Goal: Information Seeking & Learning: Learn about a topic

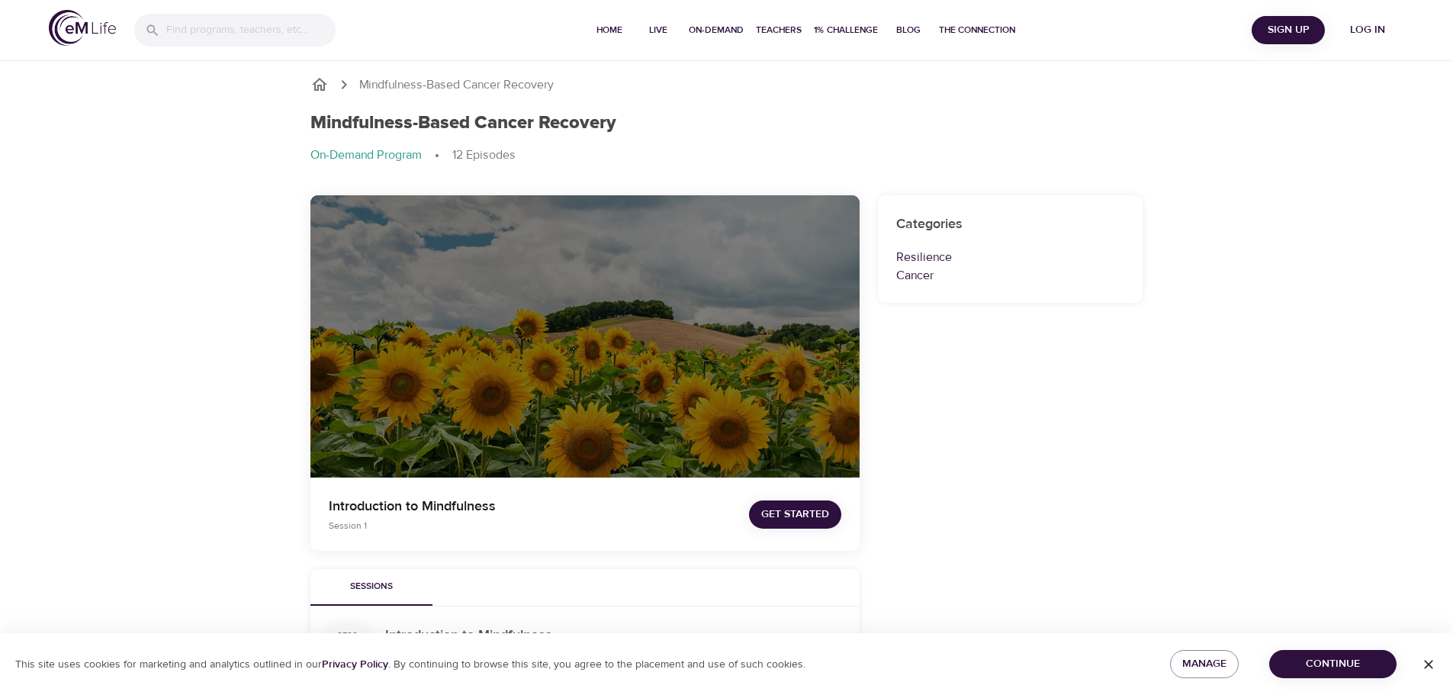
click at [1363, 33] on span "Log in" at bounding box center [1367, 30] width 61 height 19
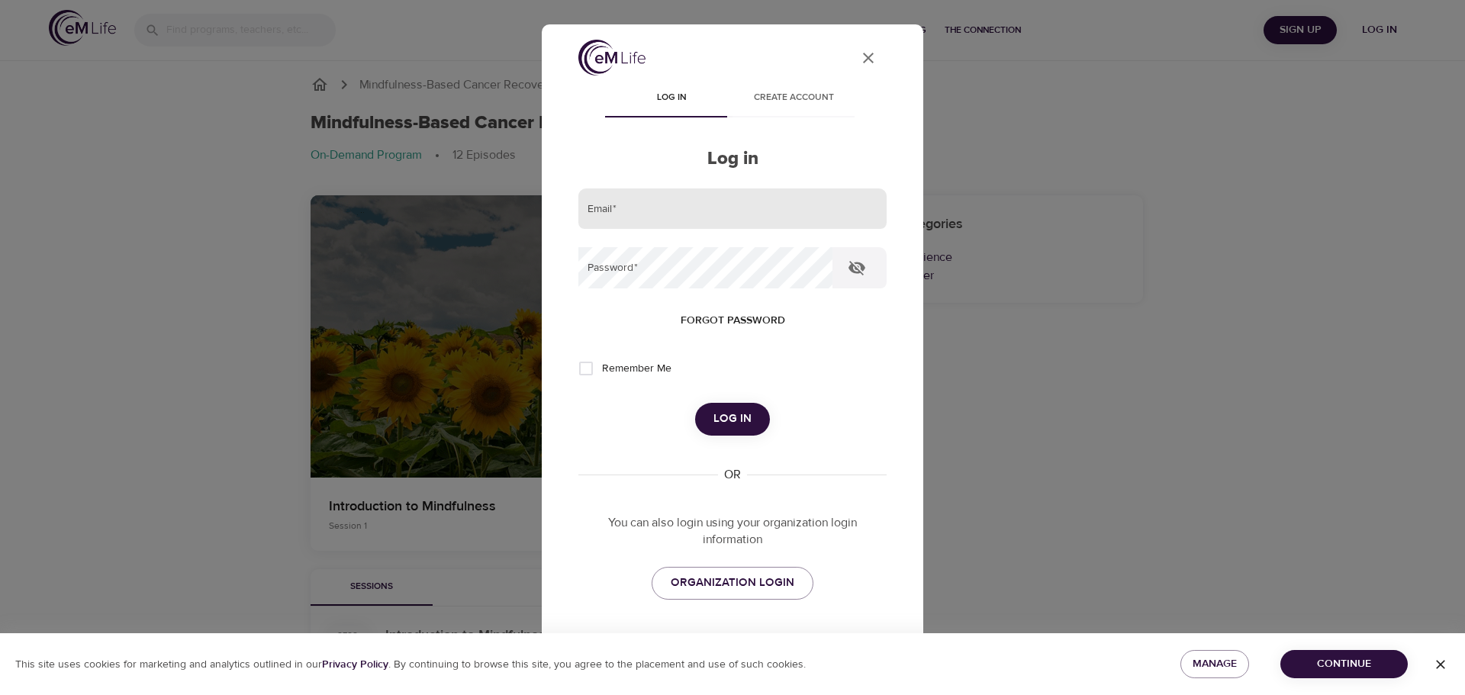
click at [605, 206] on input "email" at bounding box center [732, 208] width 308 height 41
drag, startPoint x: 727, startPoint y: 215, endPoint x: 573, endPoint y: 215, distance: 154.1
click at [573, 215] on div "User Profile Log in Create account Log in Email   * safetyaerospace@gmail.com P…" at bounding box center [732, 368] width 345 height 656
type input "rajathawks123@gmail.com"
click at [854, 269] on icon "button" at bounding box center [857, 268] width 18 height 18
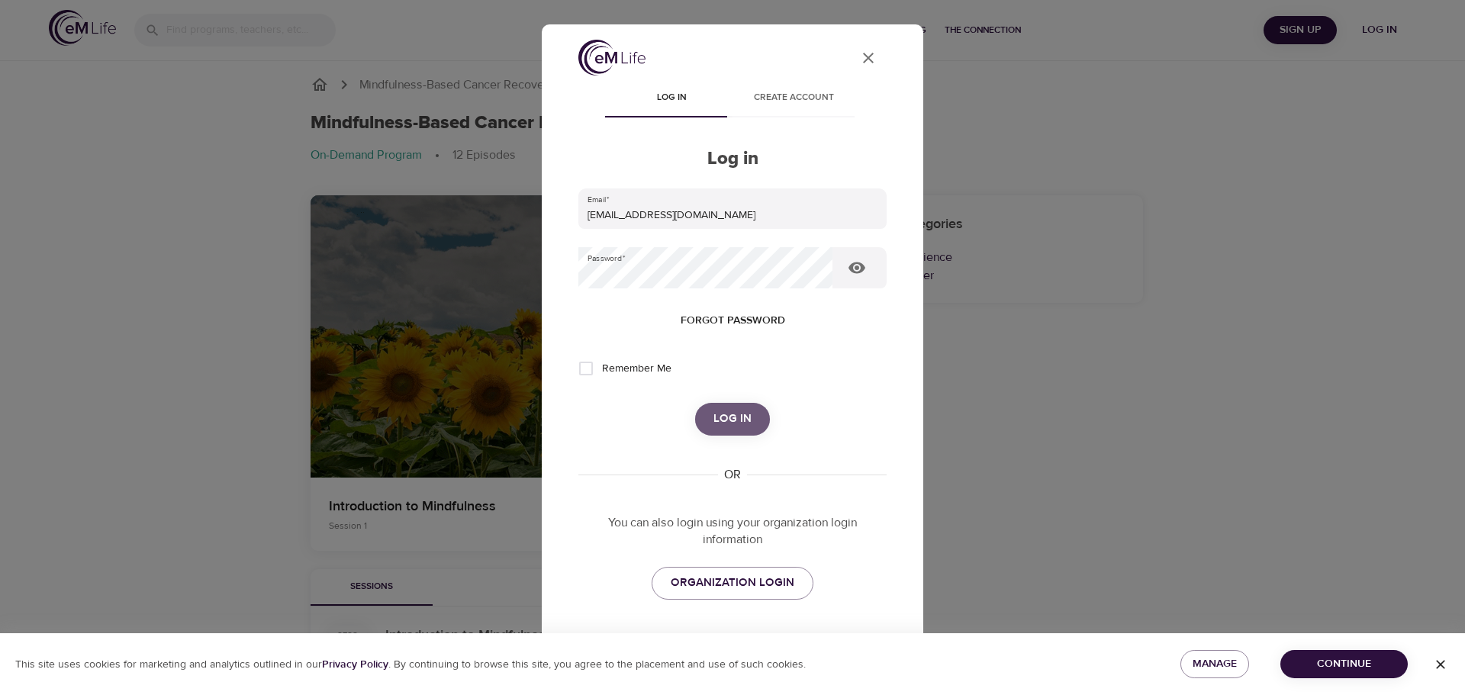
click at [730, 429] on span "Log in" at bounding box center [732, 419] width 38 height 20
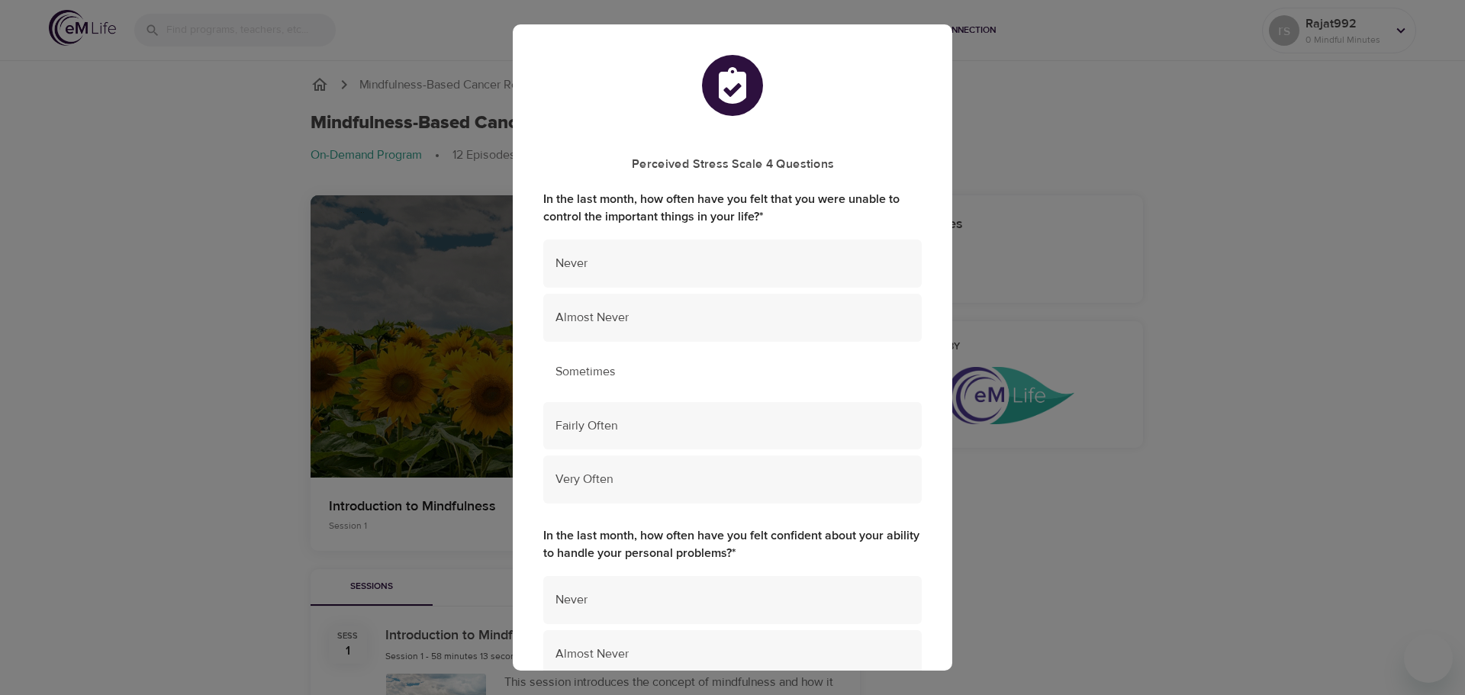
click at [719, 378] on span "Sometimes" at bounding box center [732, 372] width 354 height 18
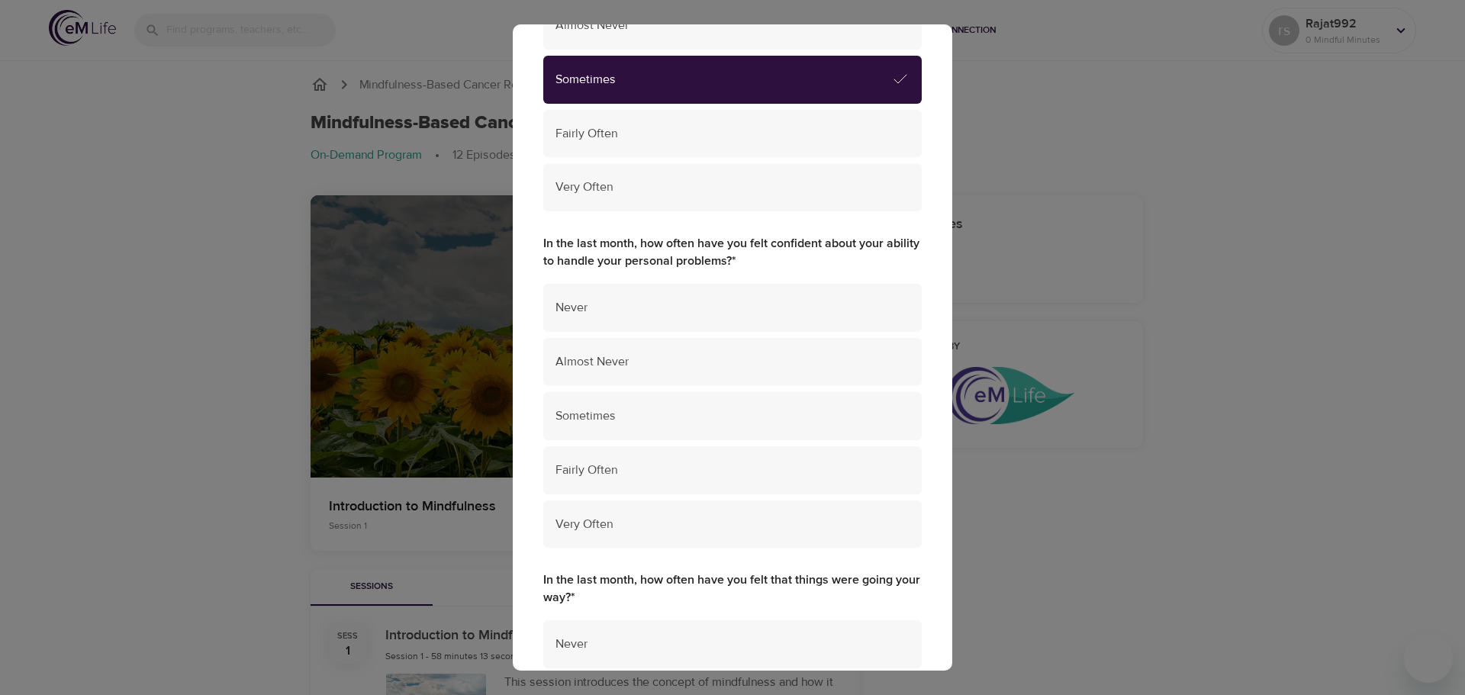
scroll to position [305, 0]
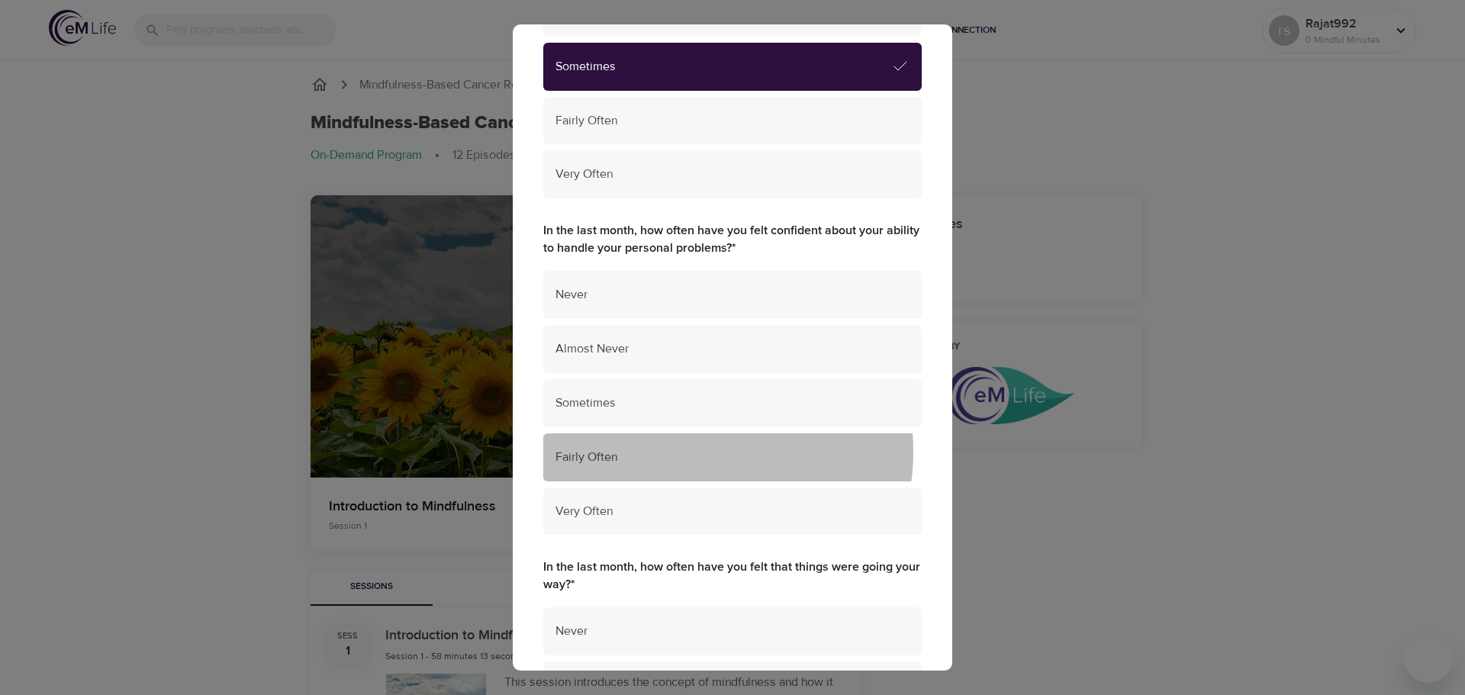
click at [694, 452] on span "Fairly Often" at bounding box center [732, 458] width 354 height 18
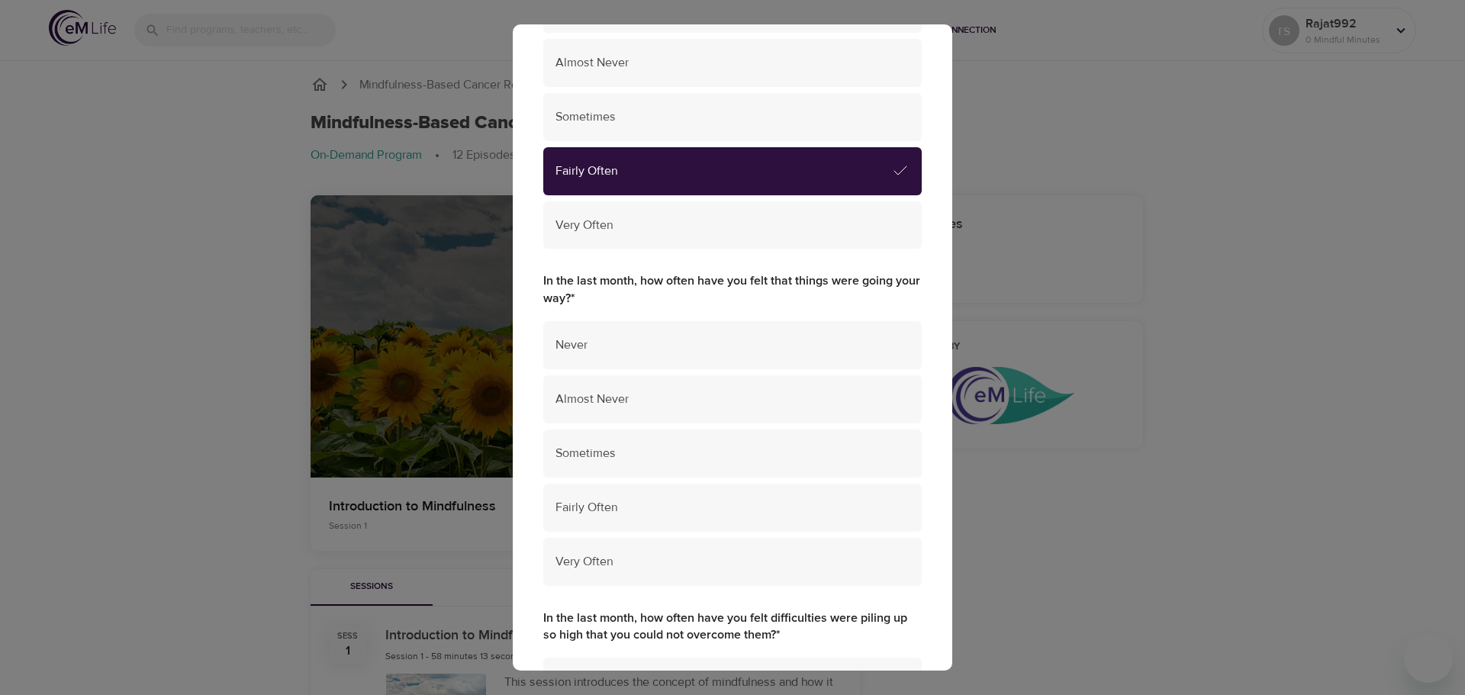
scroll to position [610, 0]
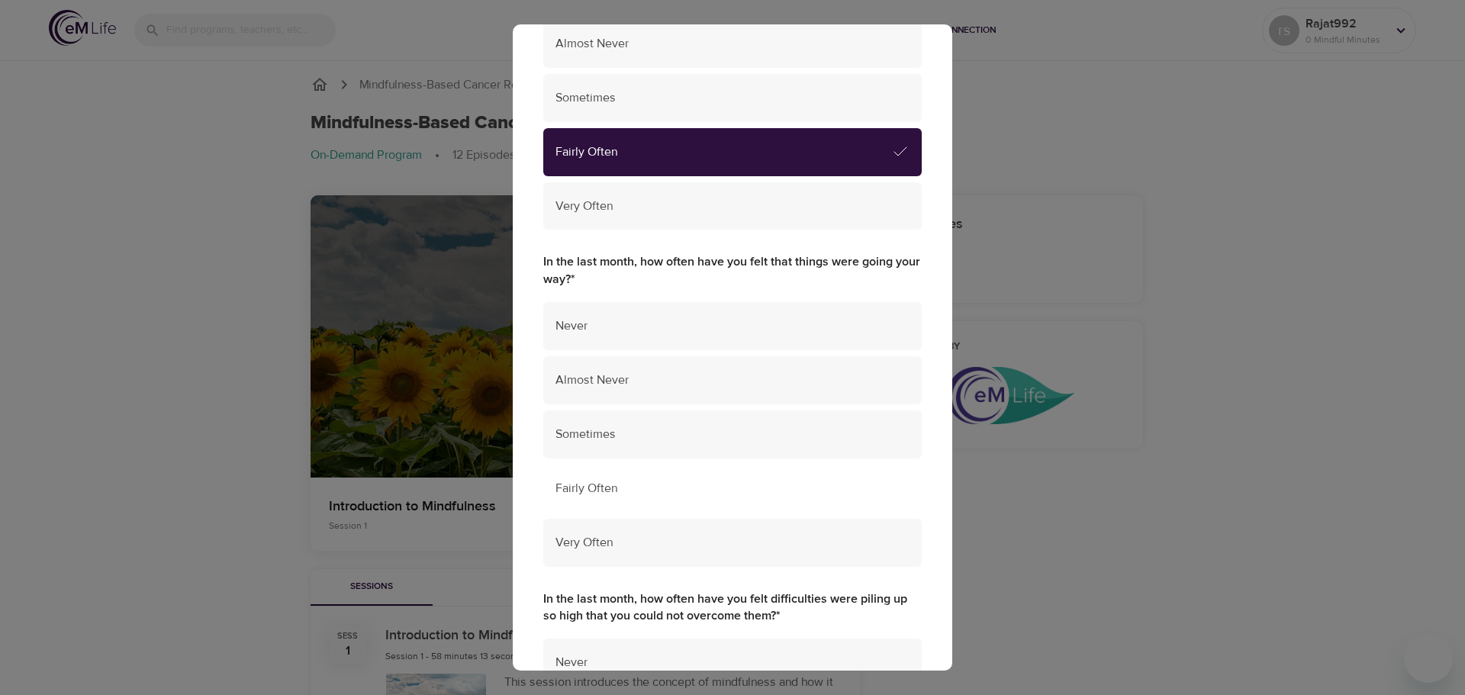
click at [692, 482] on span "Fairly Often" at bounding box center [732, 489] width 354 height 18
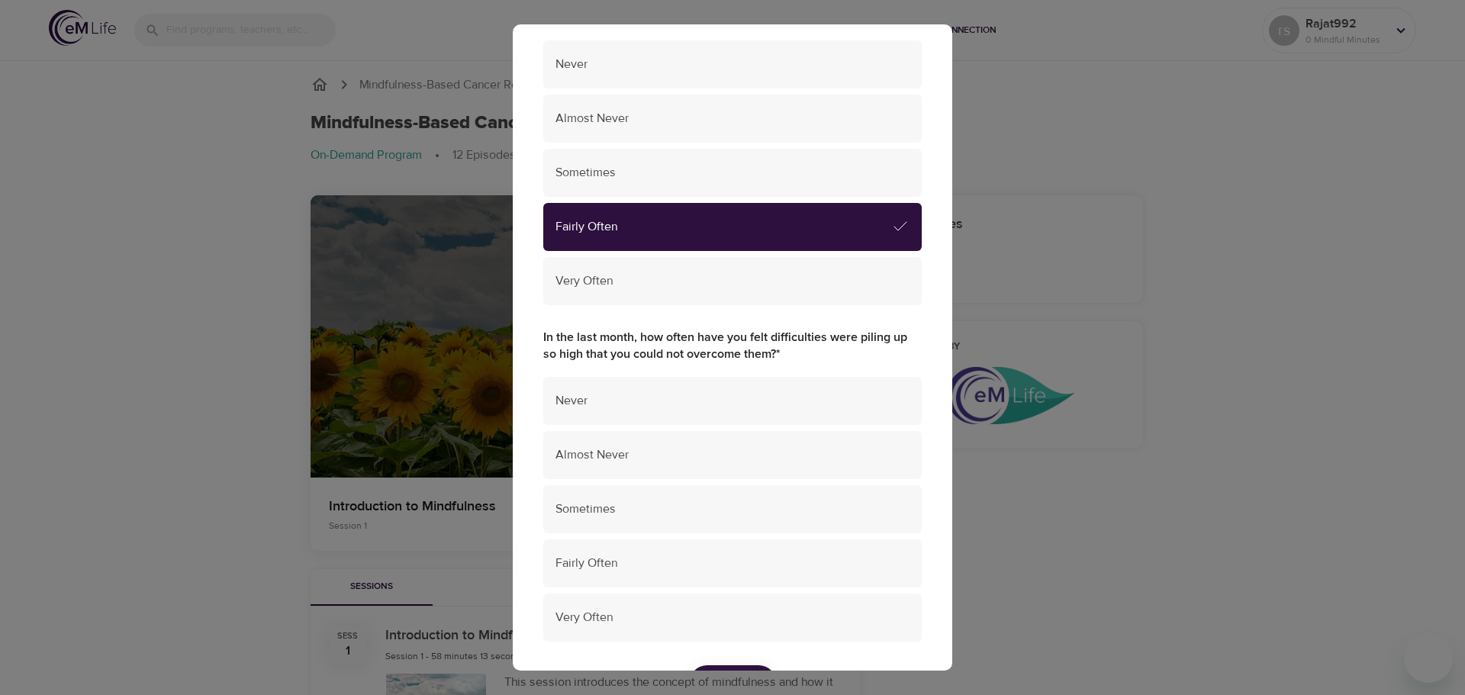
scroll to position [915, 0]
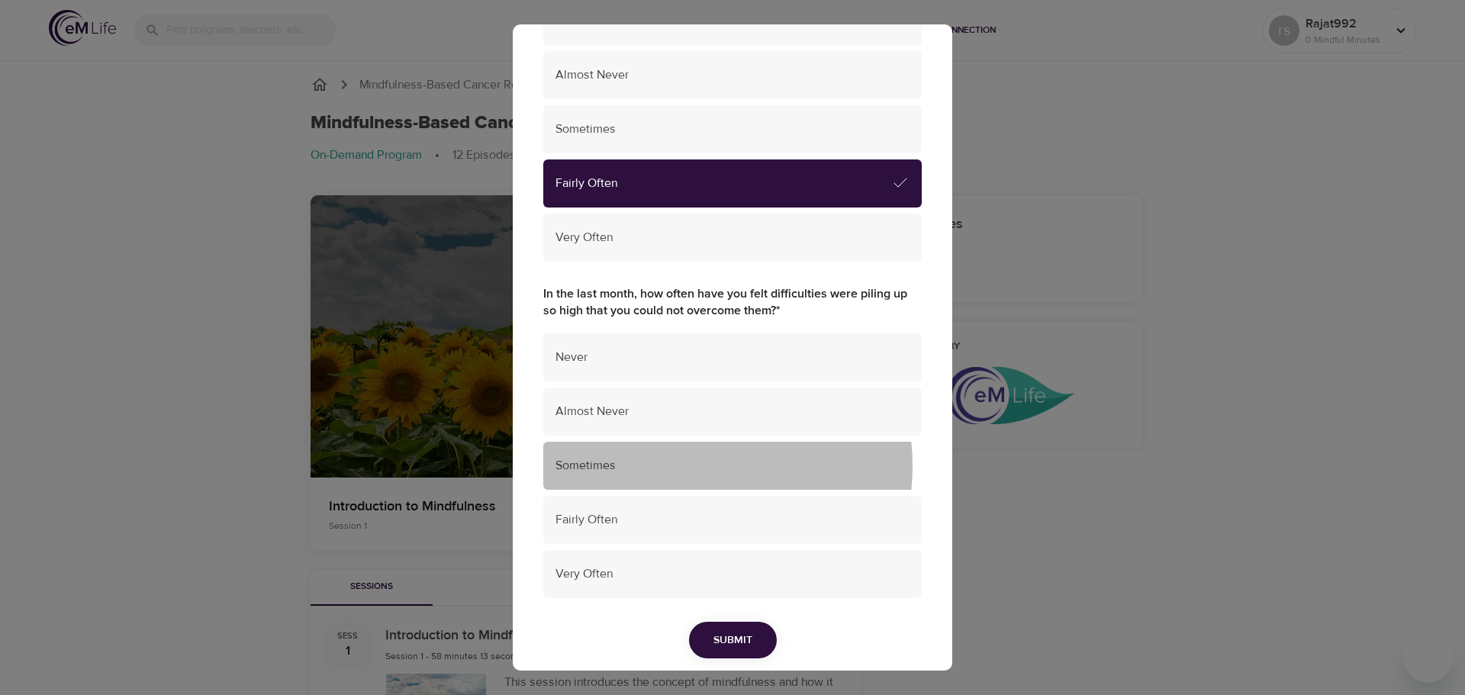
click at [690, 465] on span "Sometimes" at bounding box center [732, 466] width 354 height 18
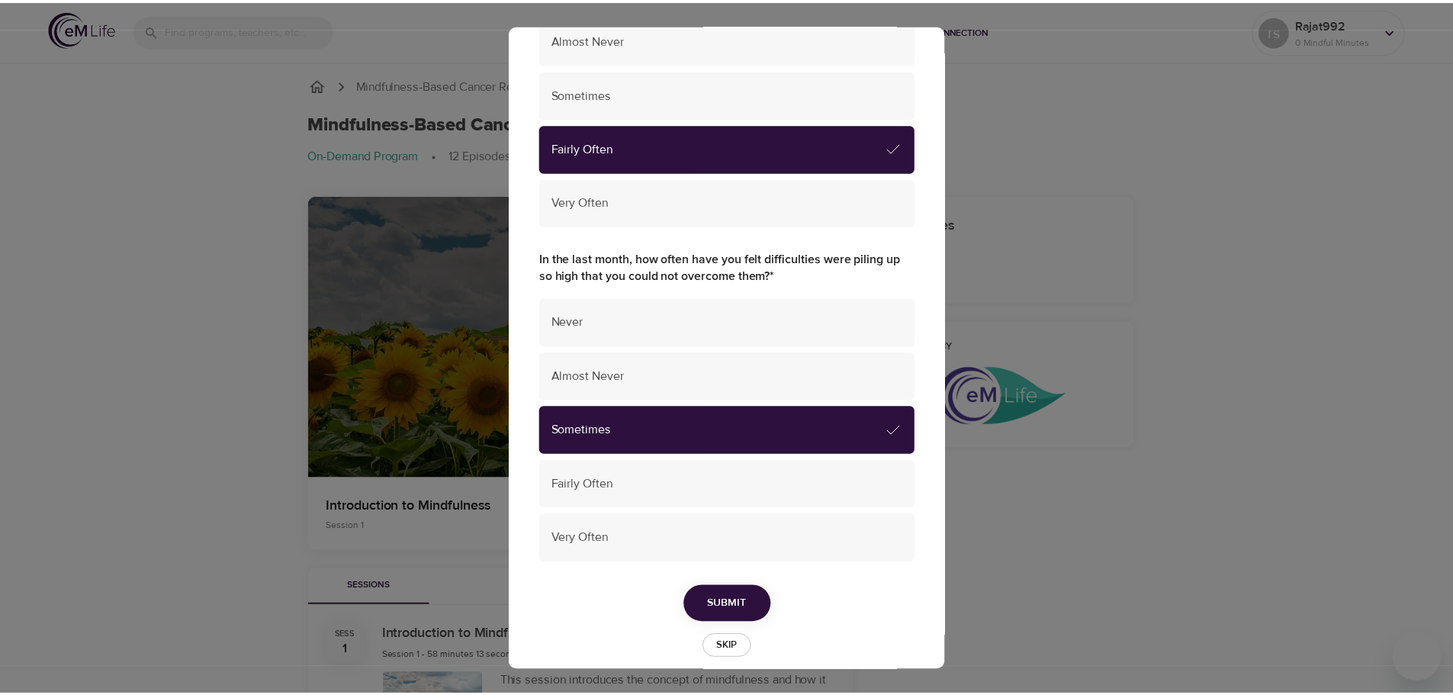
scroll to position [970, 0]
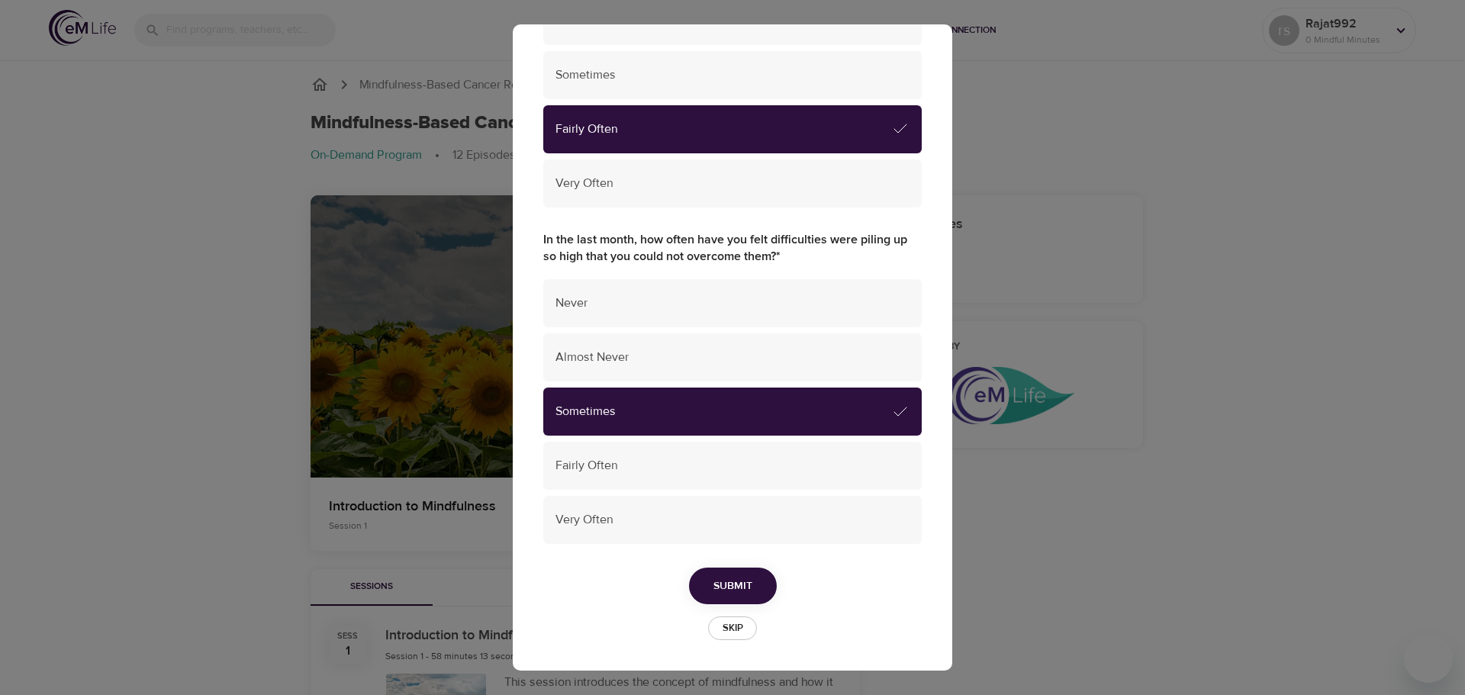
click at [745, 580] on span "Submit" at bounding box center [732, 586] width 39 height 19
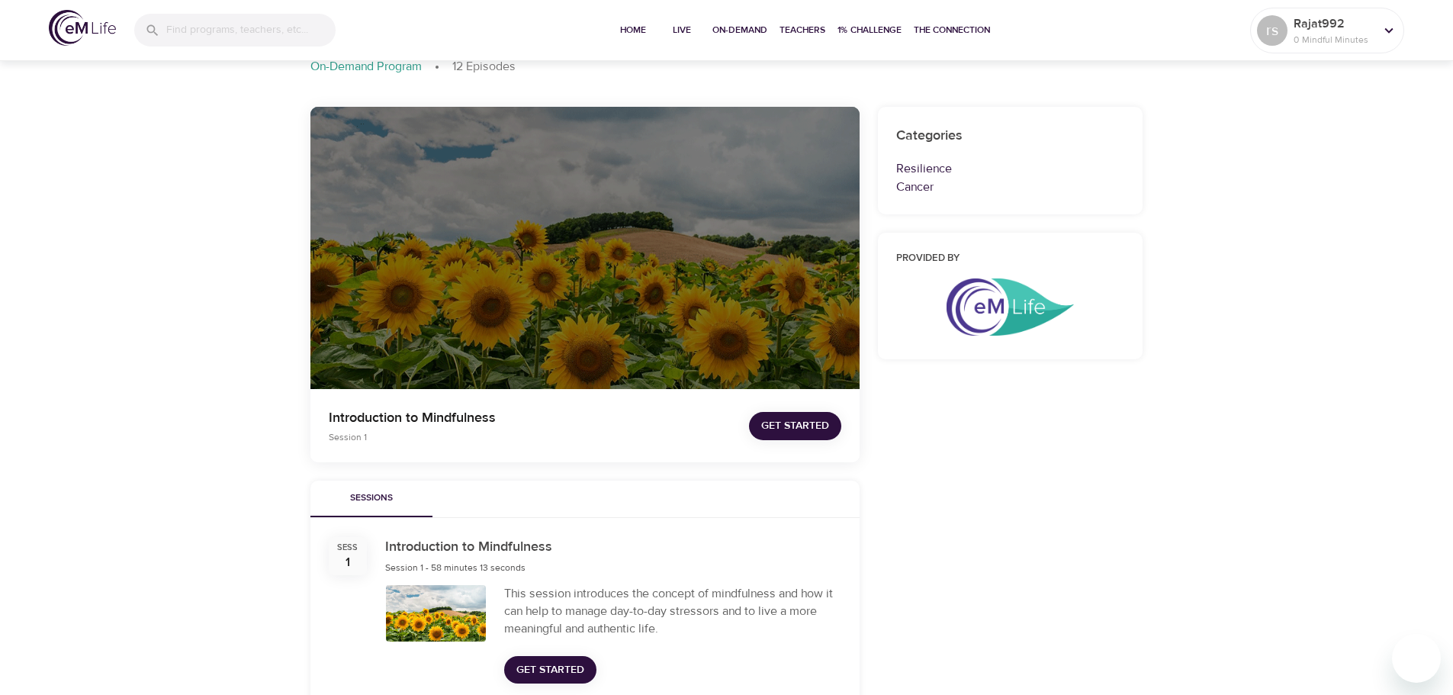
scroll to position [76, 0]
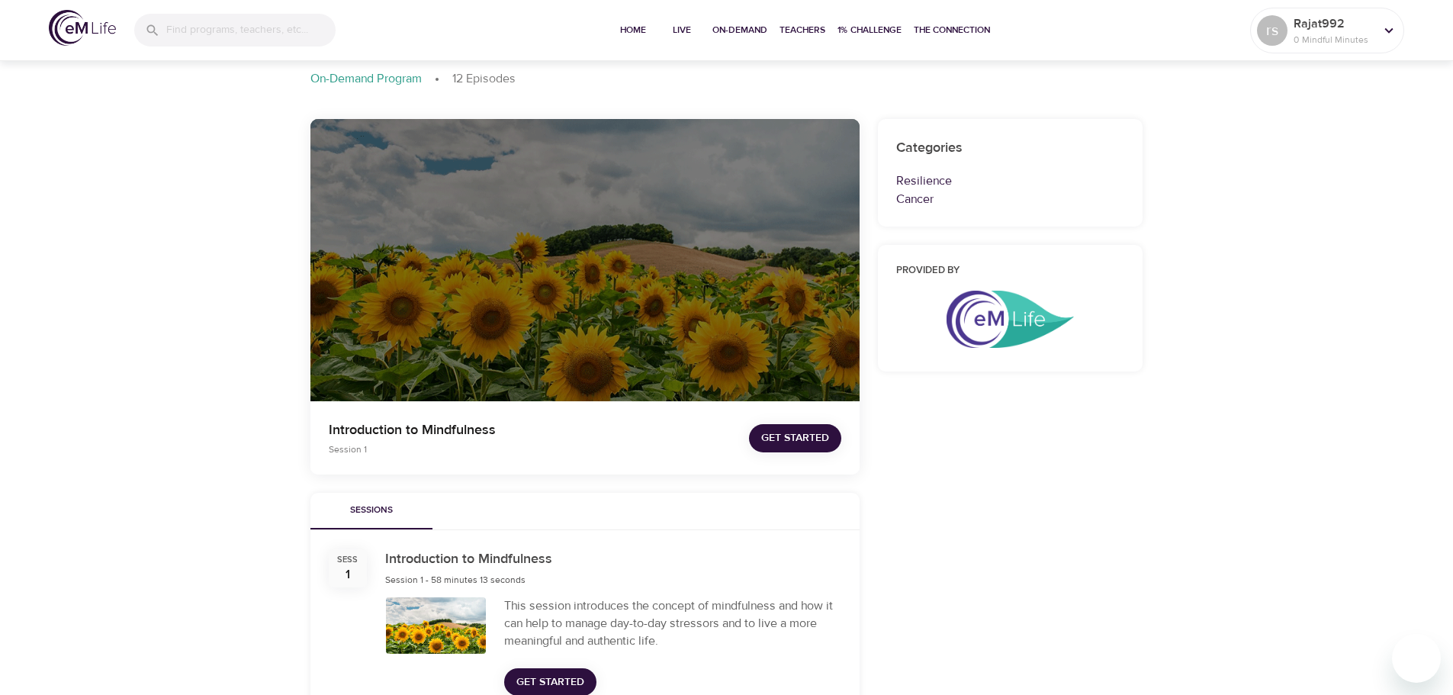
click at [787, 431] on span "Get Started" at bounding box center [795, 438] width 68 height 19
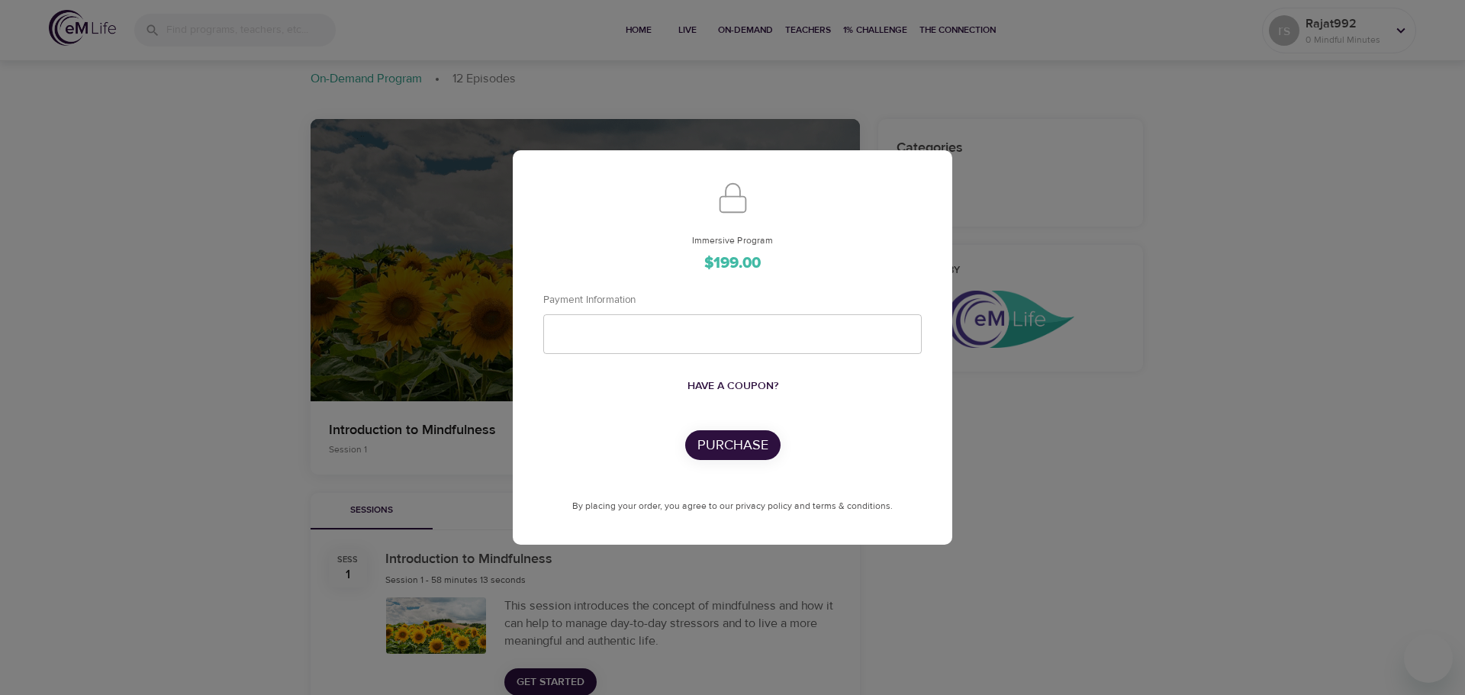
click at [1276, 305] on div "Immersive Program $199.00 Payment Information Have a coupon? Purchase By placin…" at bounding box center [732, 347] width 1465 height 695
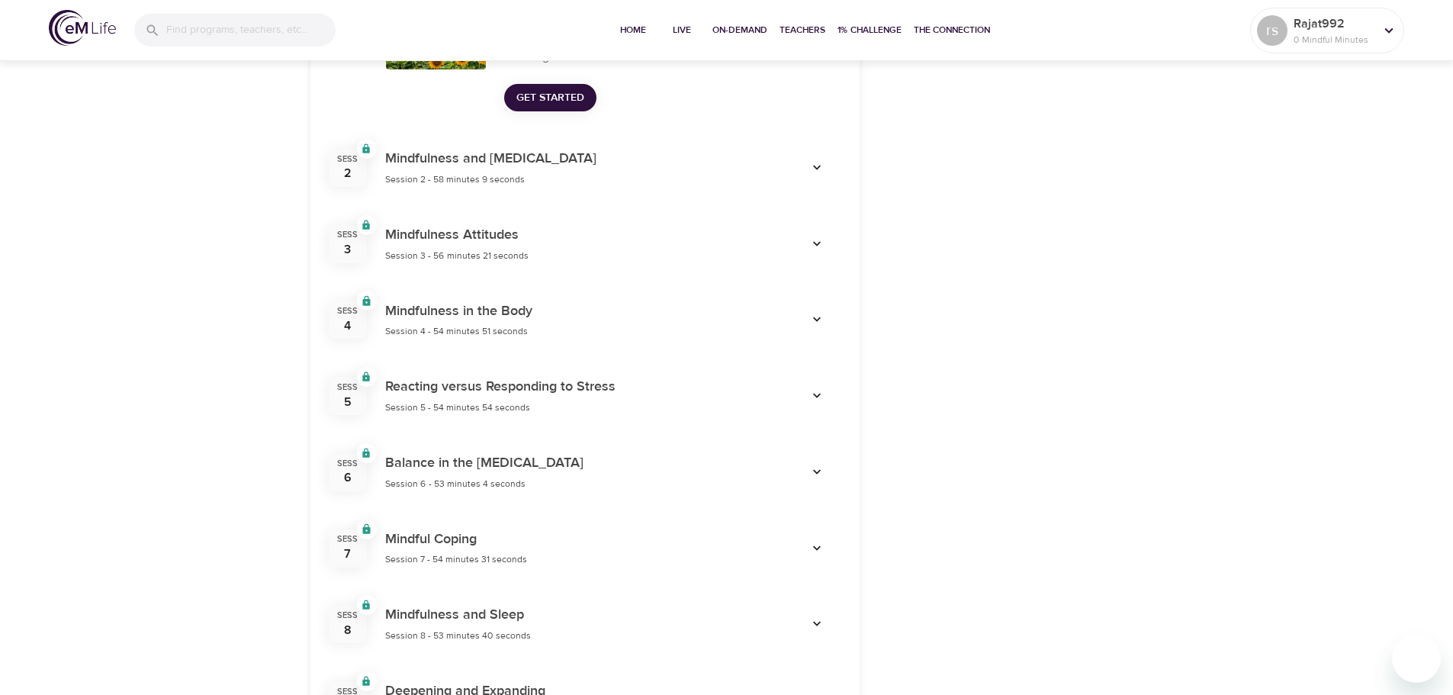
scroll to position [687, 0]
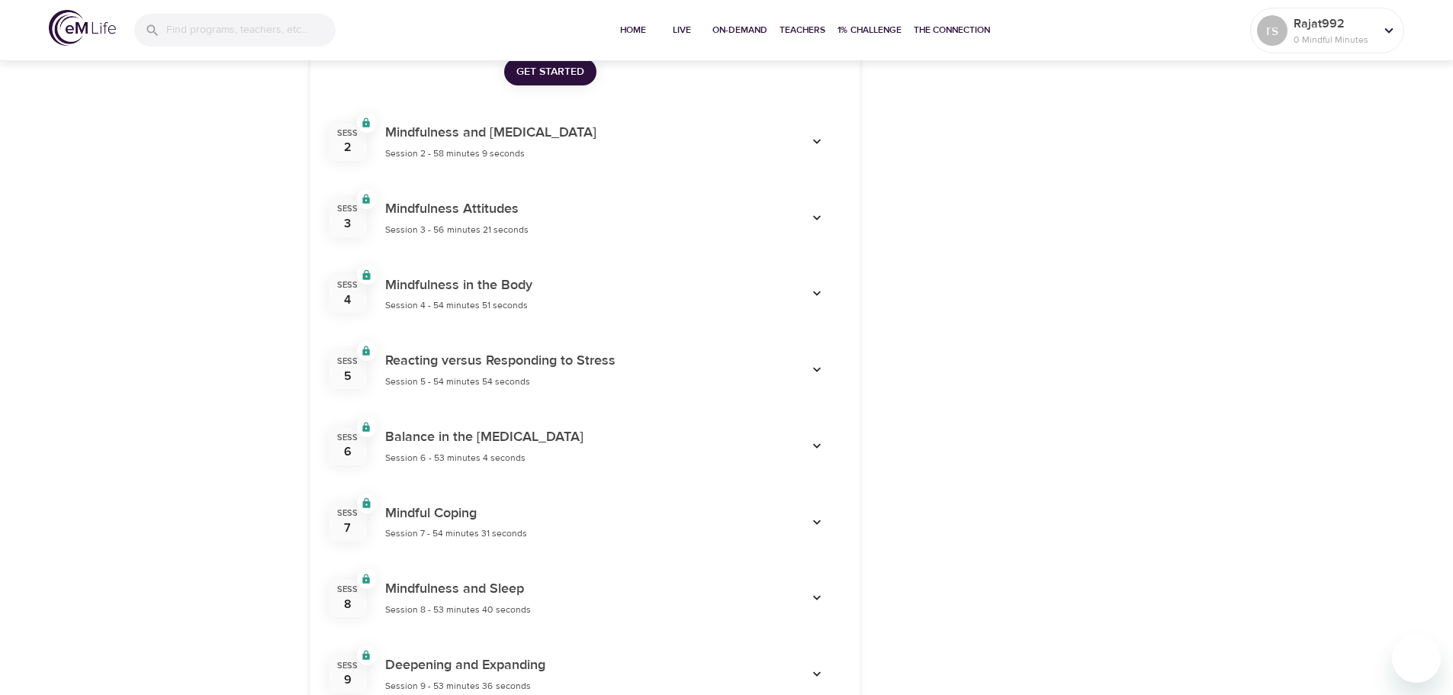
click at [817, 444] on icon "button" at bounding box center [816, 446] width 15 height 15
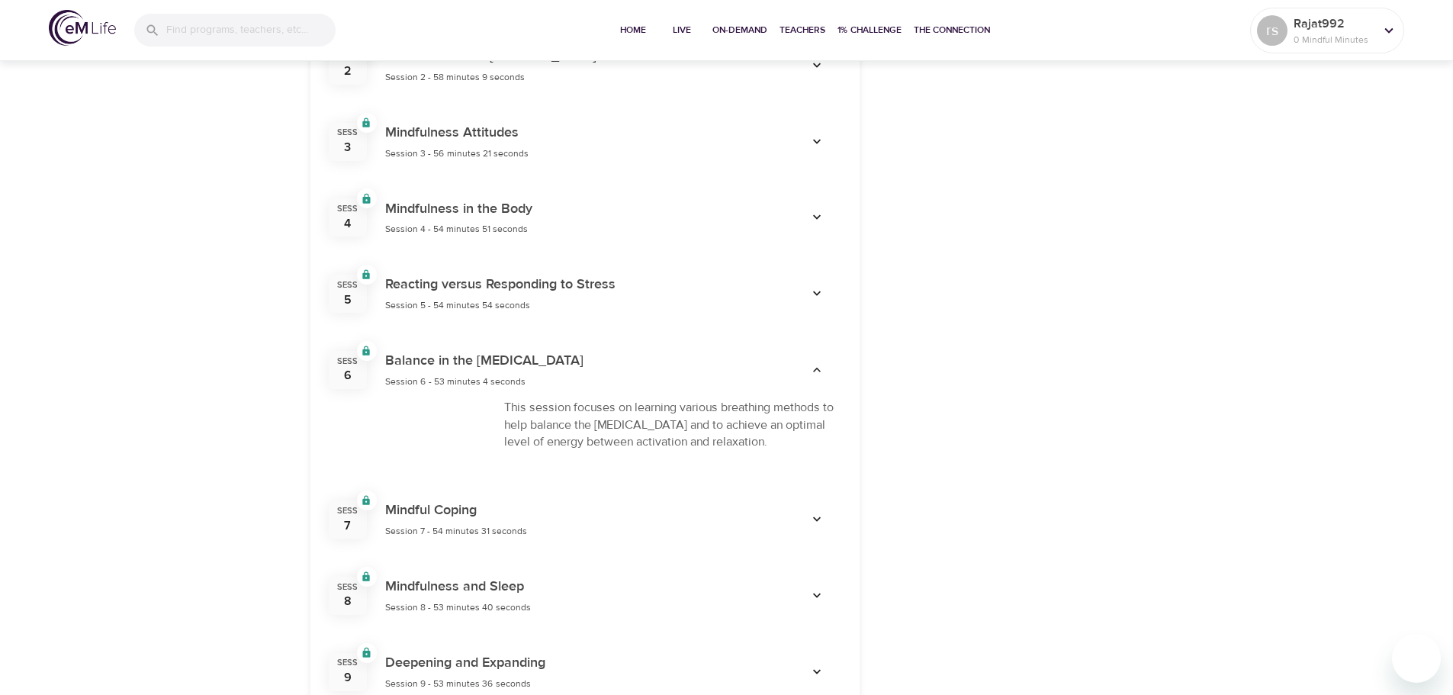
scroll to position [839, 0]
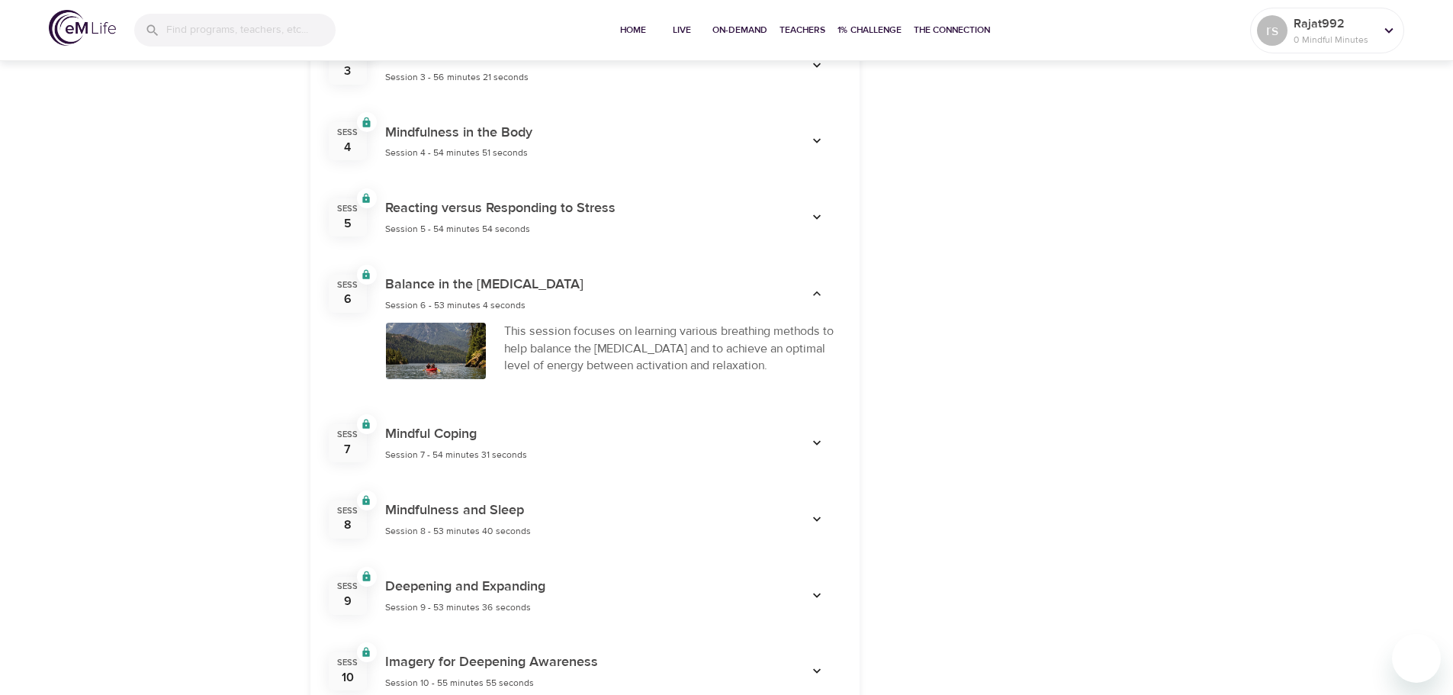
click at [813, 446] on icon "button" at bounding box center [816, 443] width 15 height 15
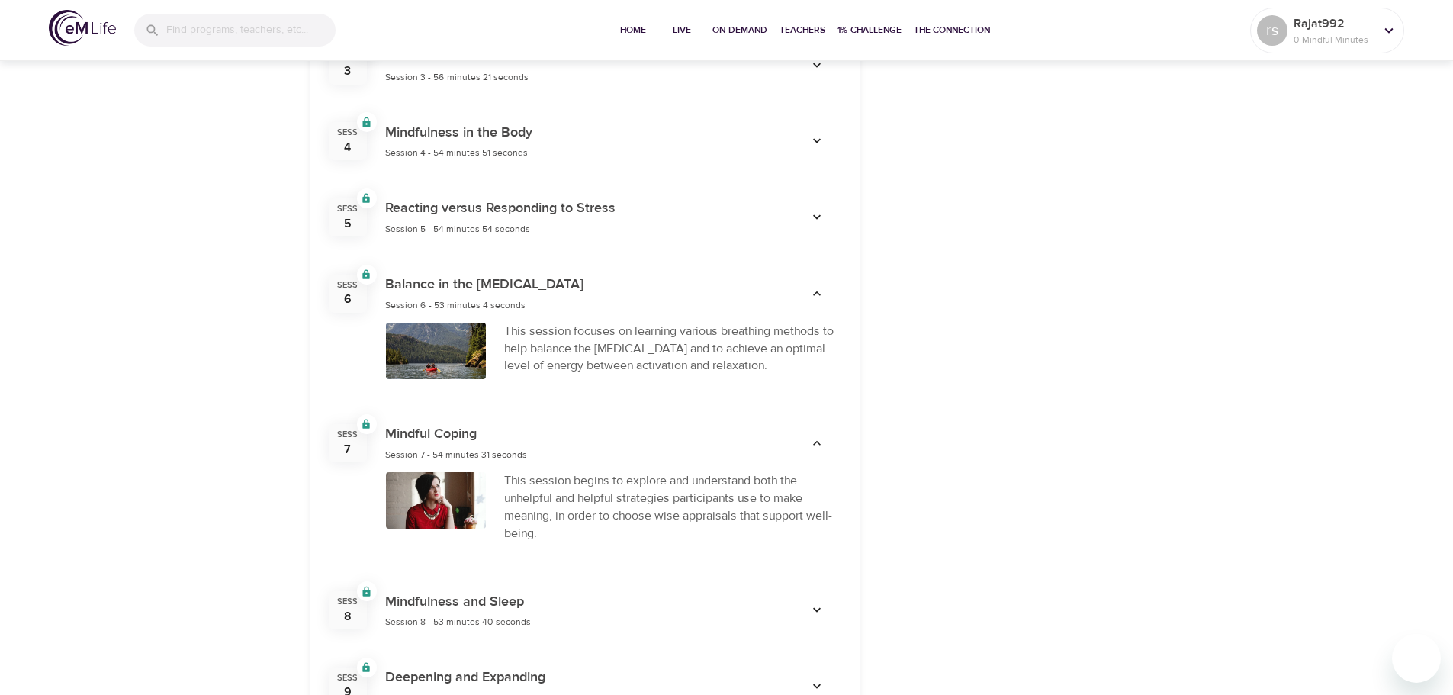
click at [813, 214] on icon "button" at bounding box center [816, 217] width 15 height 15
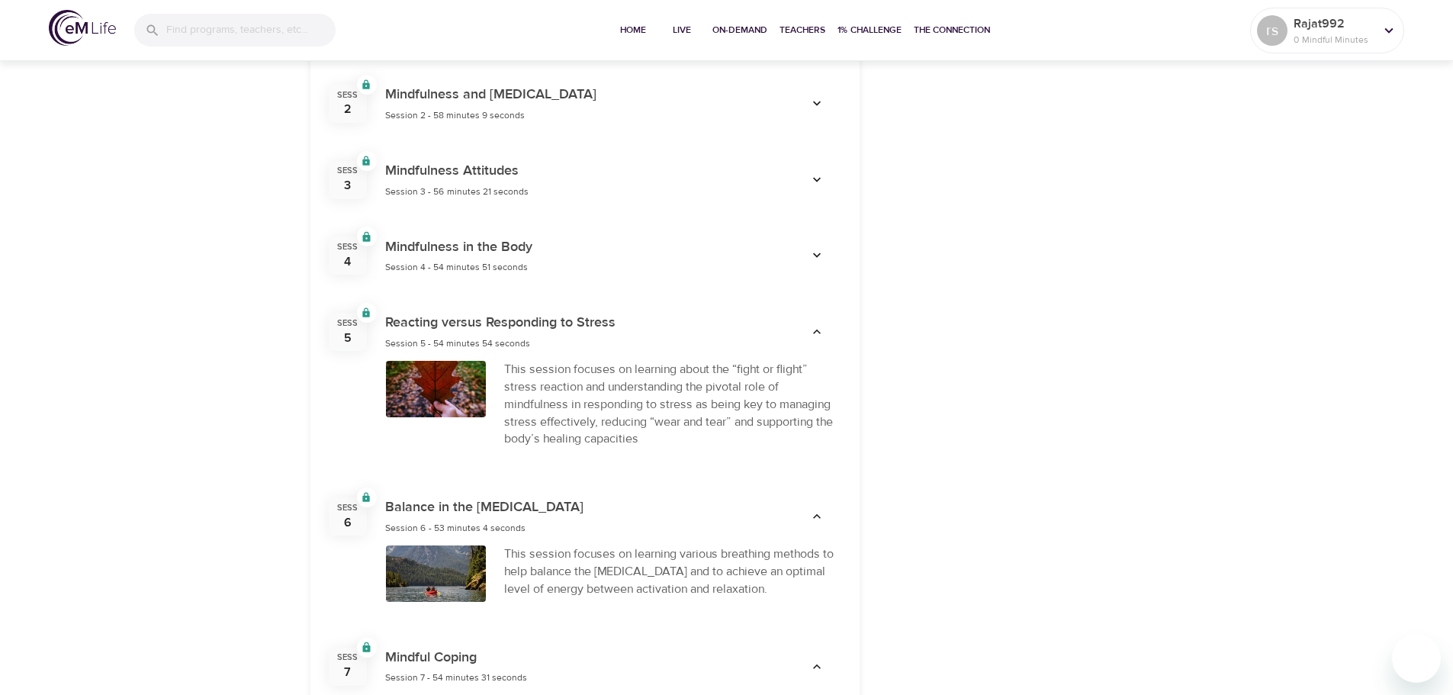
scroll to position [687, 0]
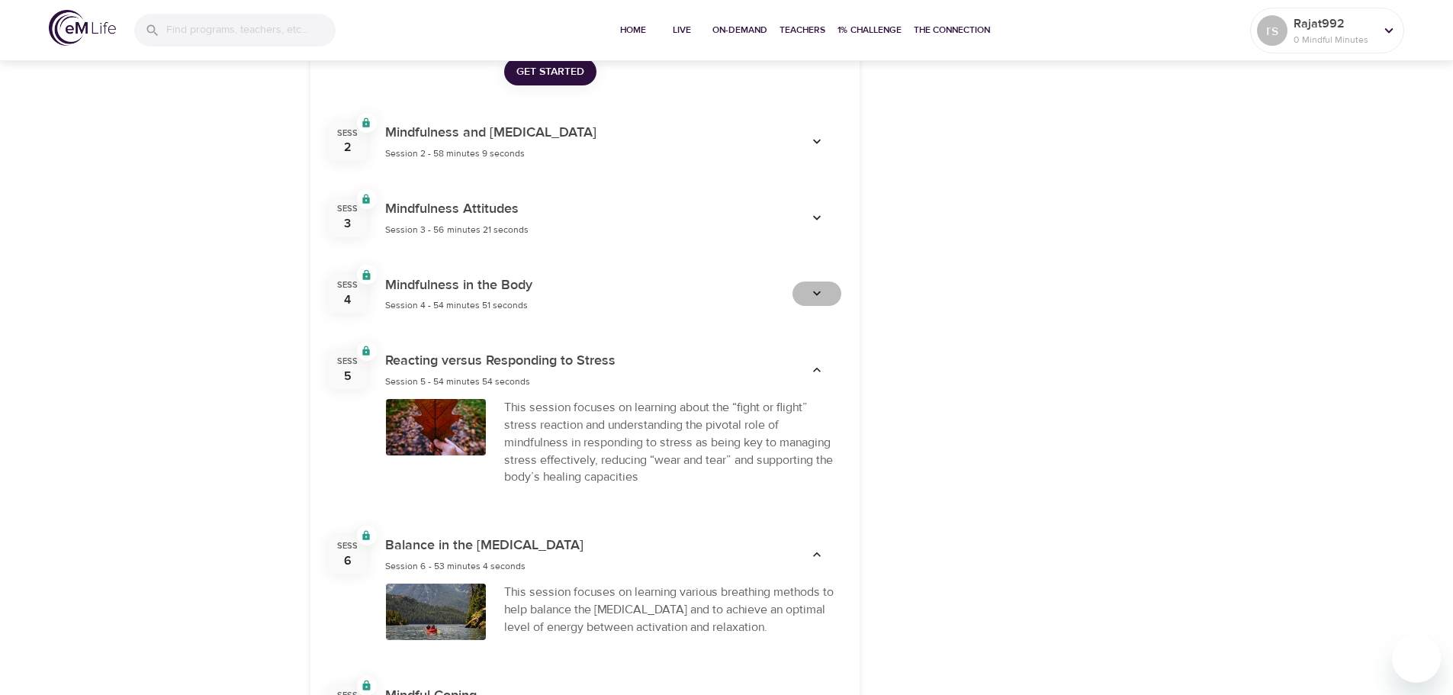
click at [812, 296] on icon "button" at bounding box center [816, 293] width 15 height 15
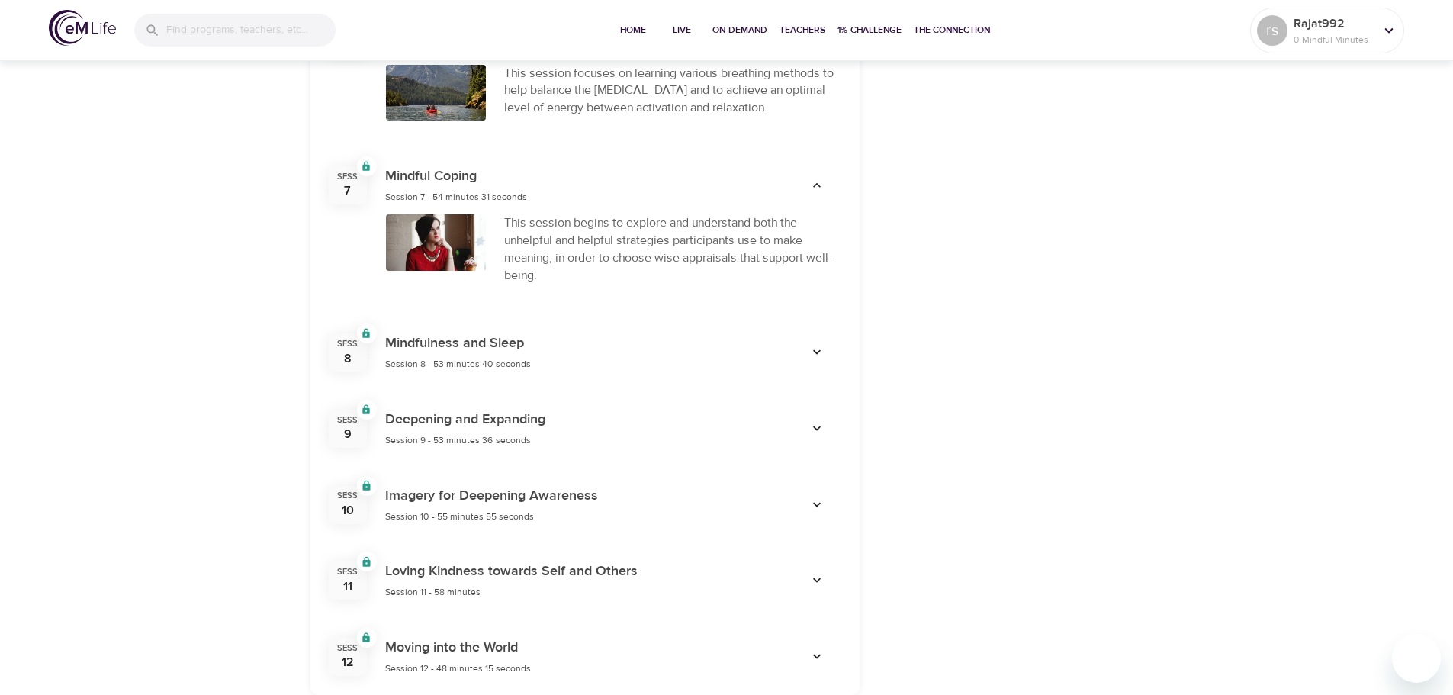
scroll to position [1373, 0]
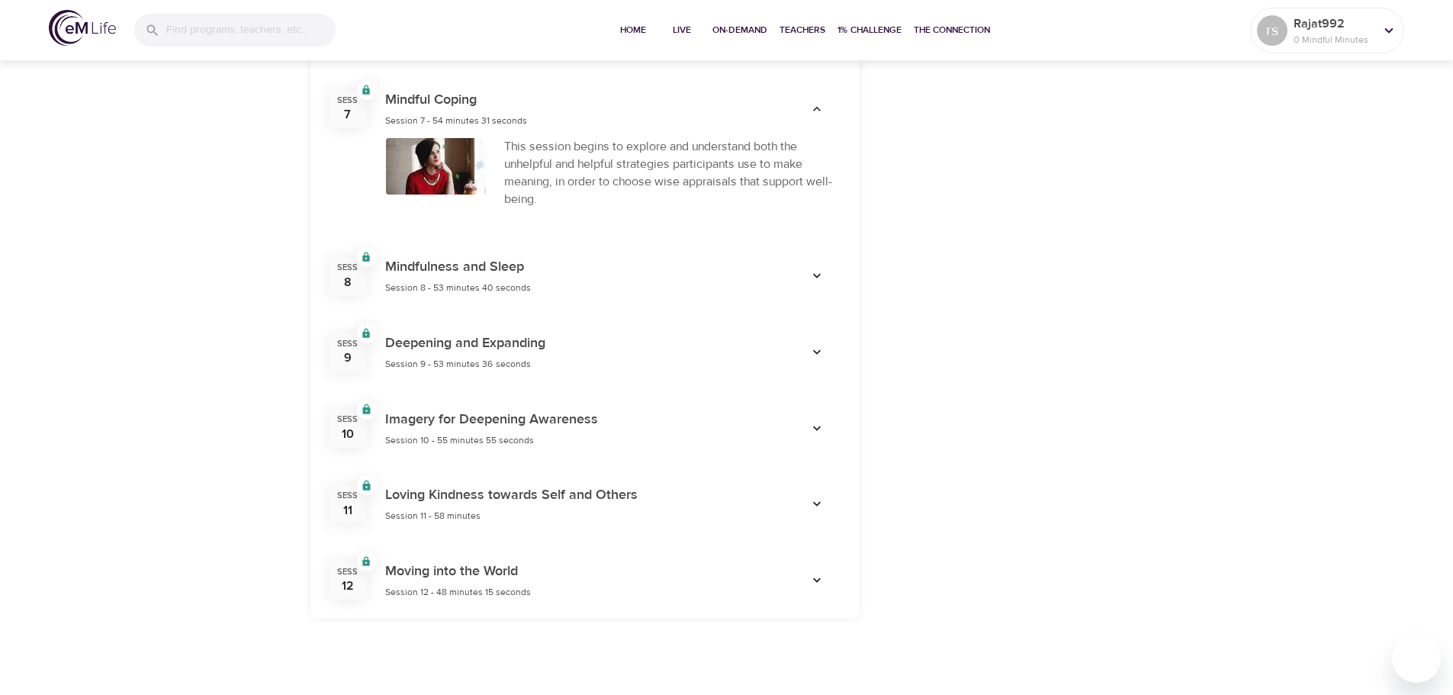
click at [827, 583] on span "button" at bounding box center [817, 580] width 37 height 15
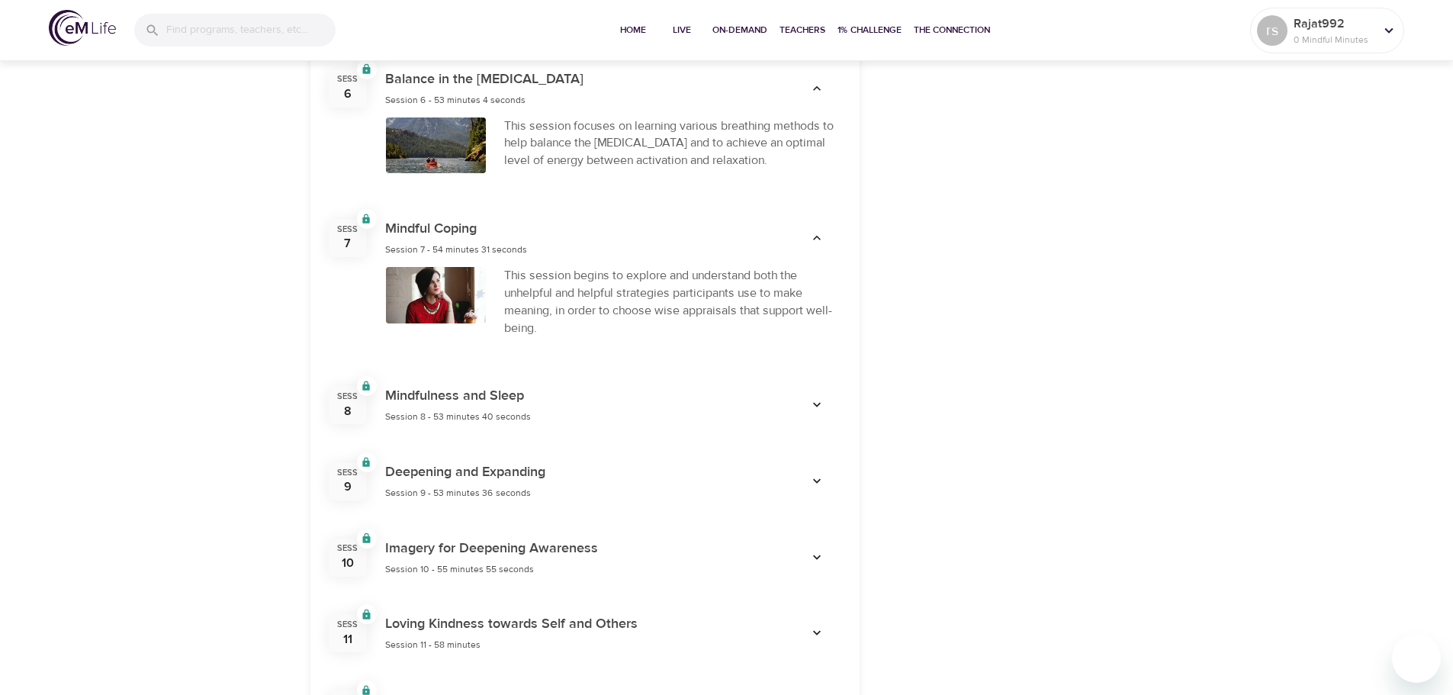
scroll to position [1297, 0]
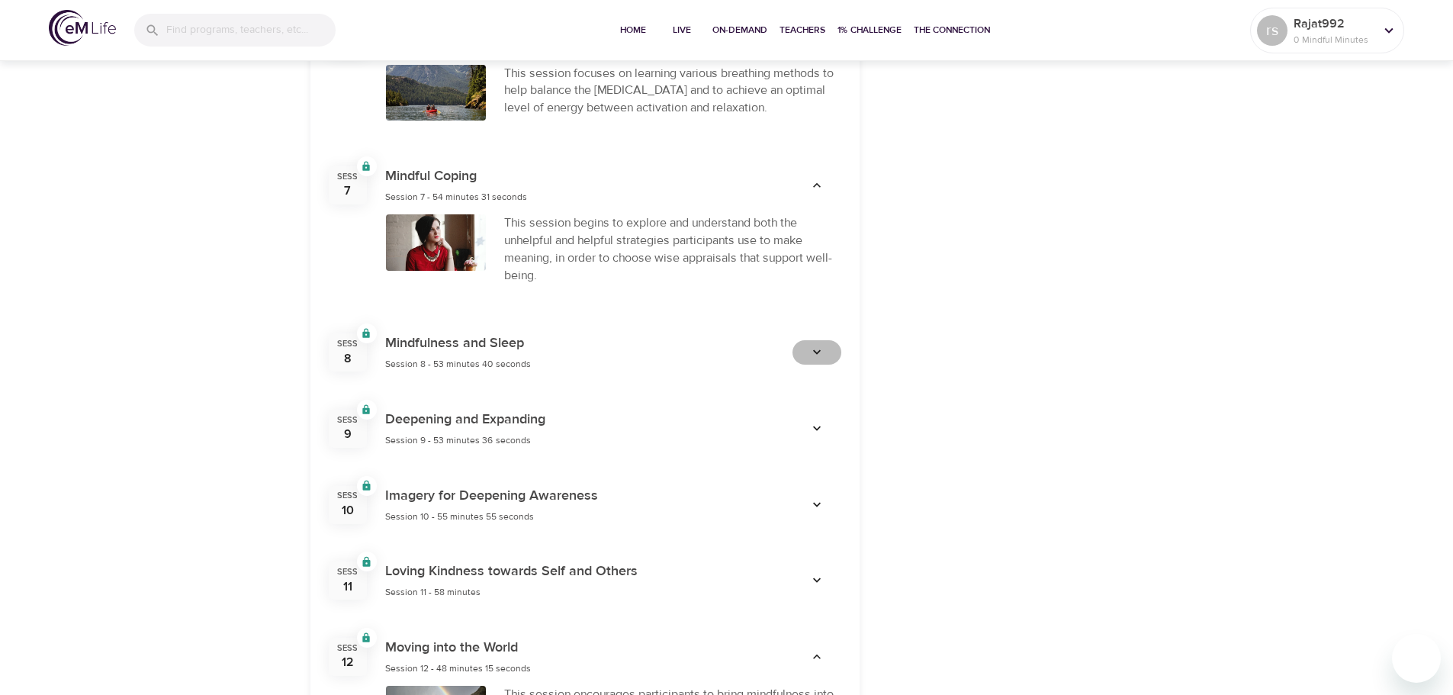
click at [812, 350] on icon "button" at bounding box center [816, 352] width 15 height 15
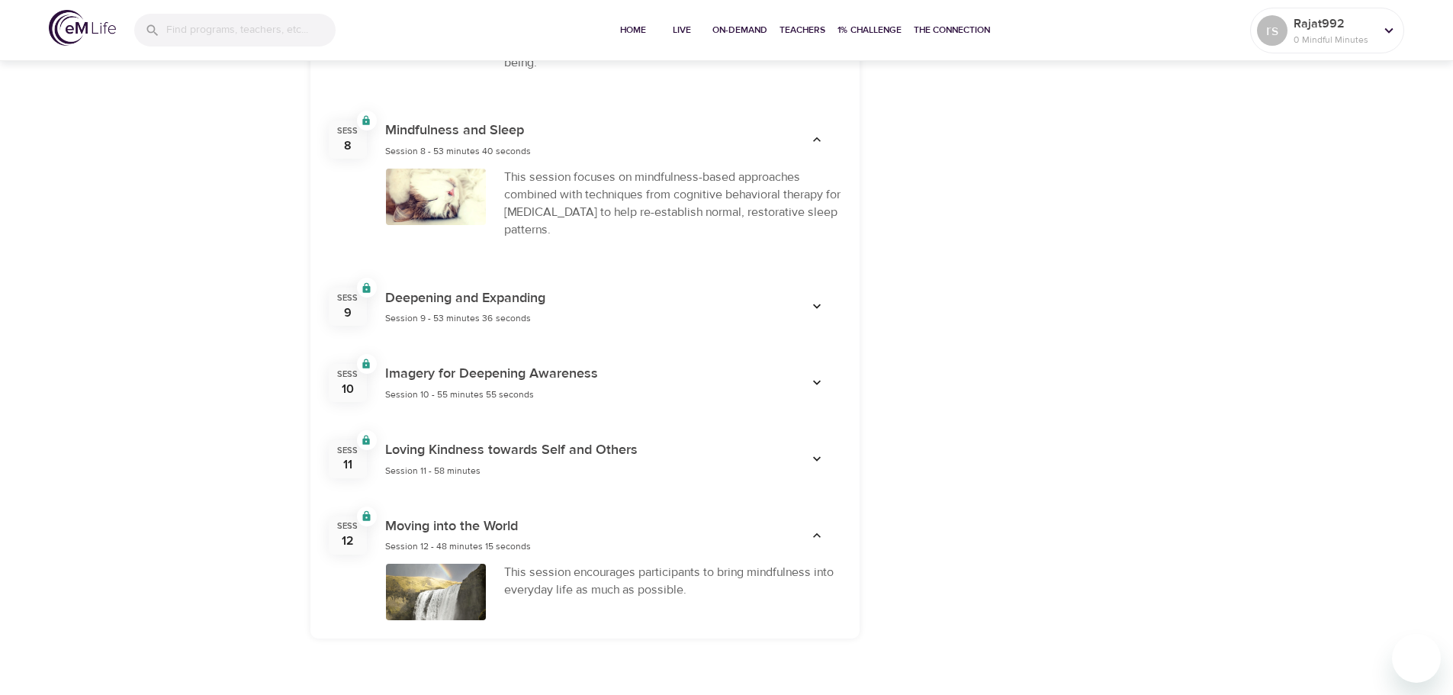
scroll to position [1526, 0]
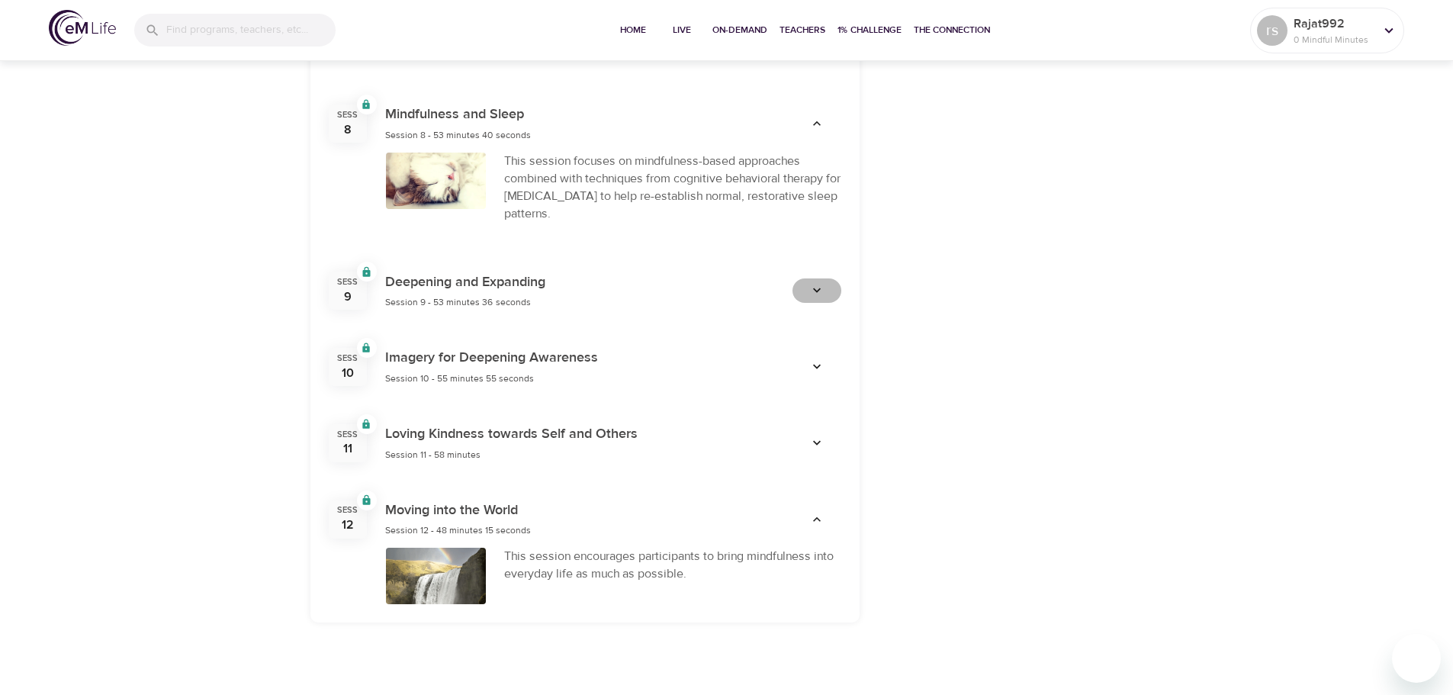
click at [822, 292] on icon "button" at bounding box center [816, 290] width 15 height 15
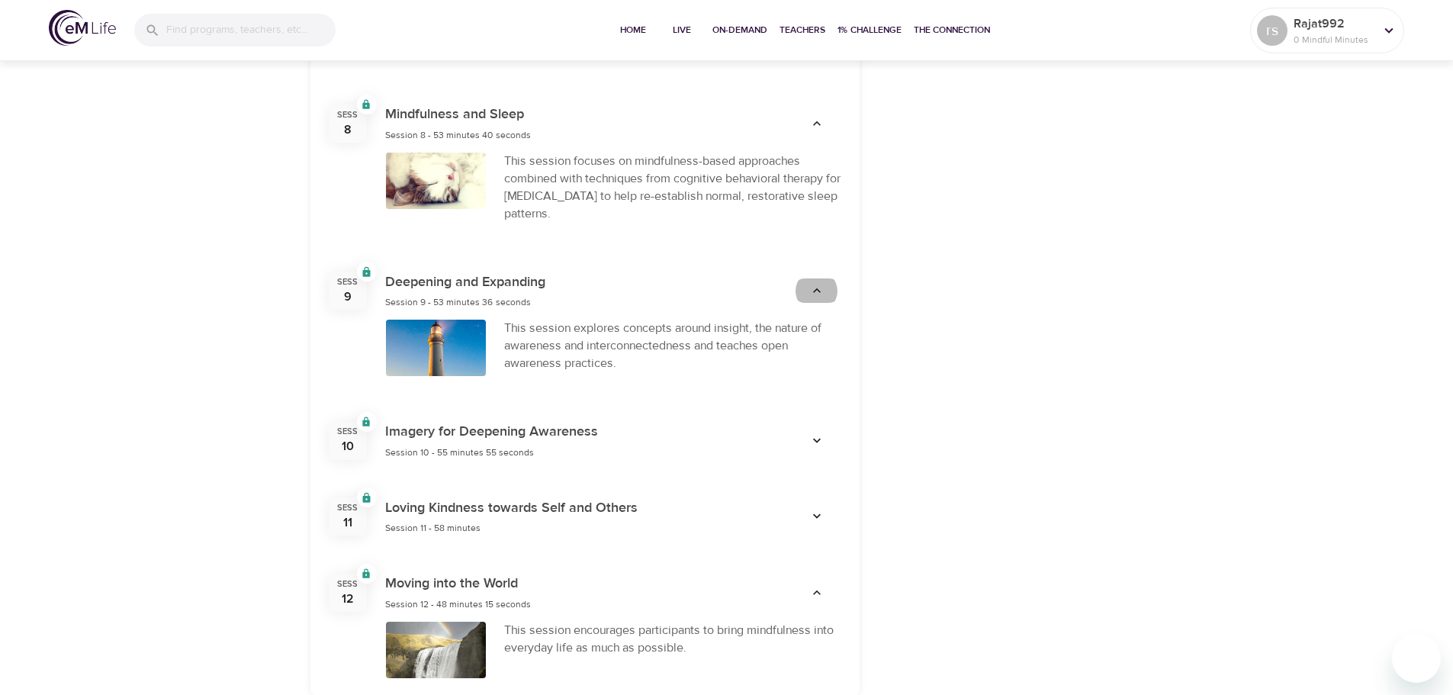
click at [813, 438] on icon "button" at bounding box center [816, 440] width 15 height 15
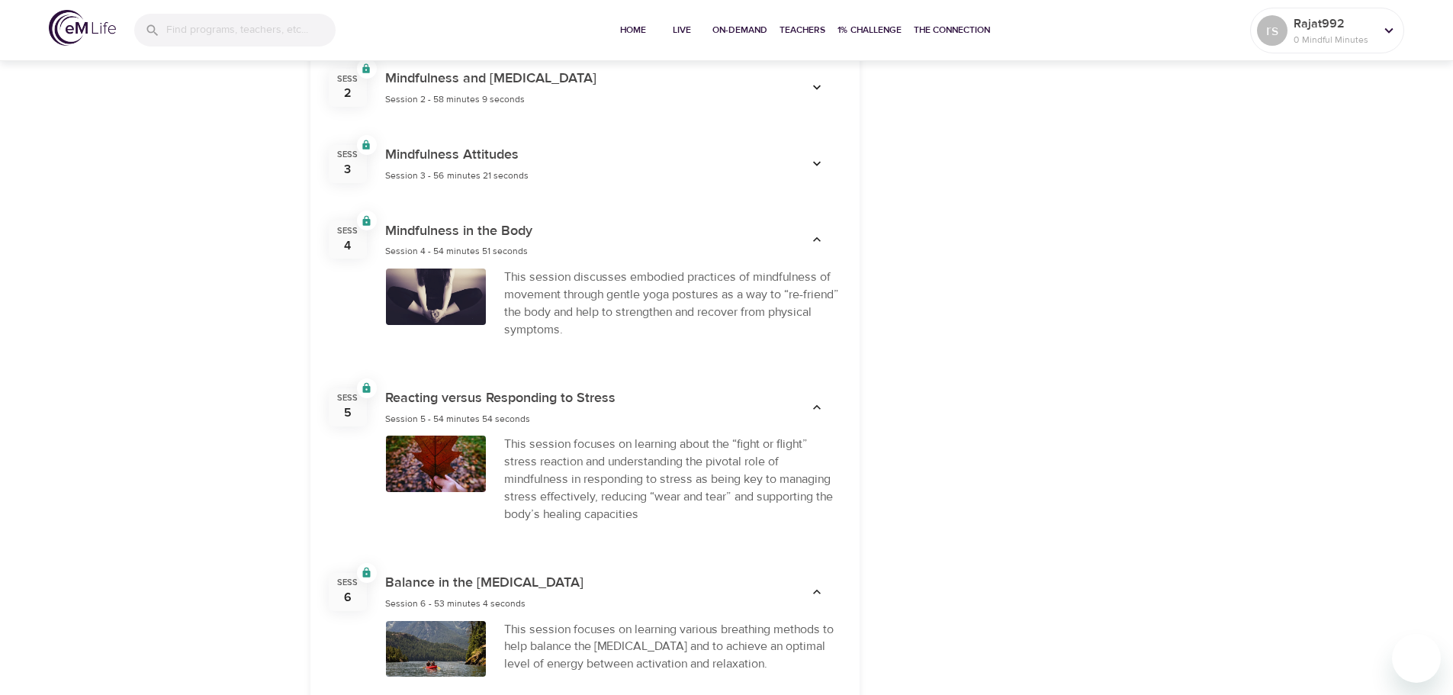
scroll to position [603, 0]
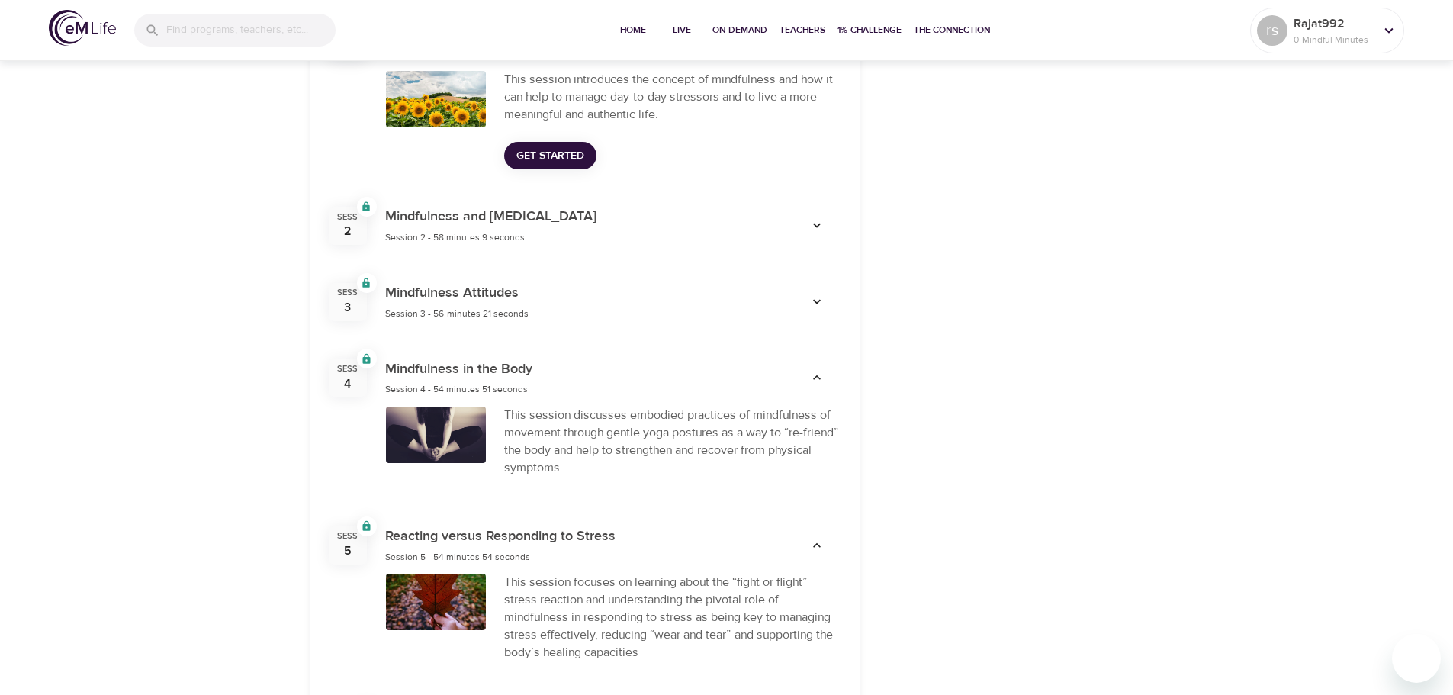
click at [811, 223] on icon "button" at bounding box center [816, 225] width 15 height 15
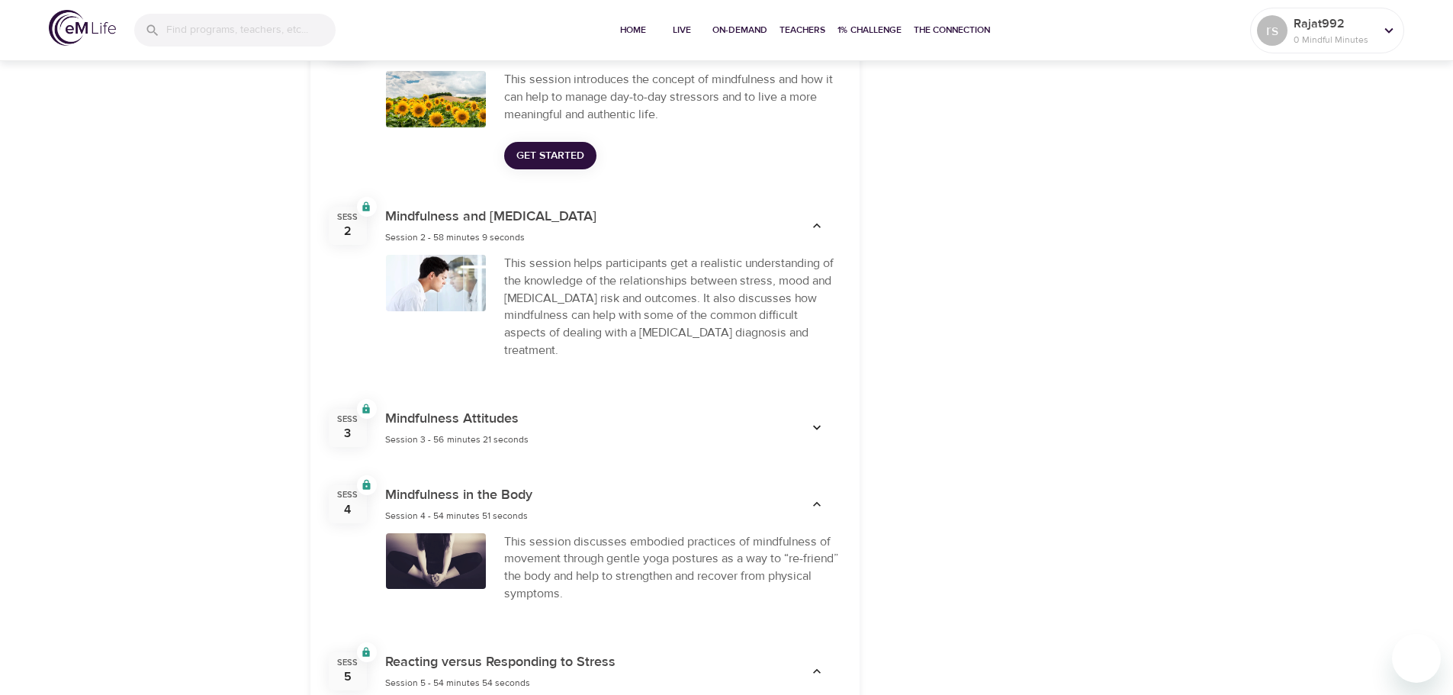
click at [816, 420] on icon "button" at bounding box center [816, 427] width 15 height 15
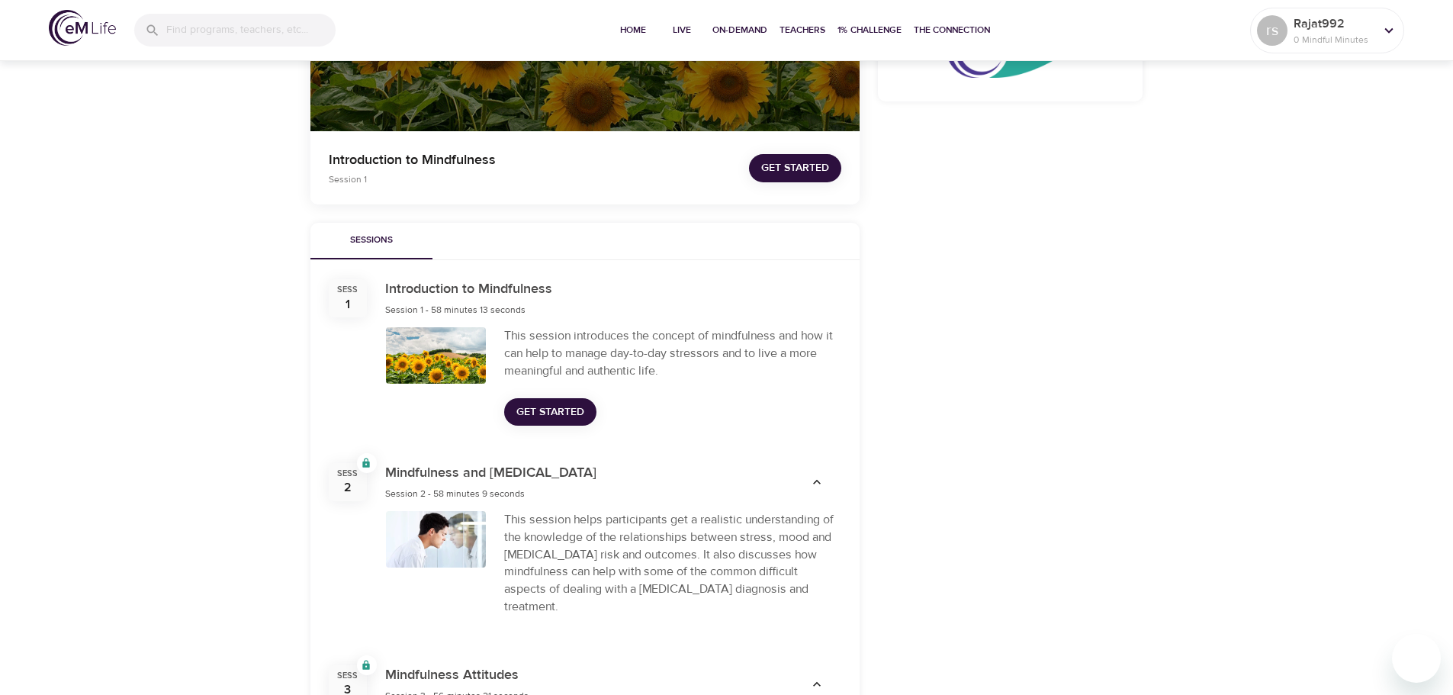
scroll to position [298, 0]
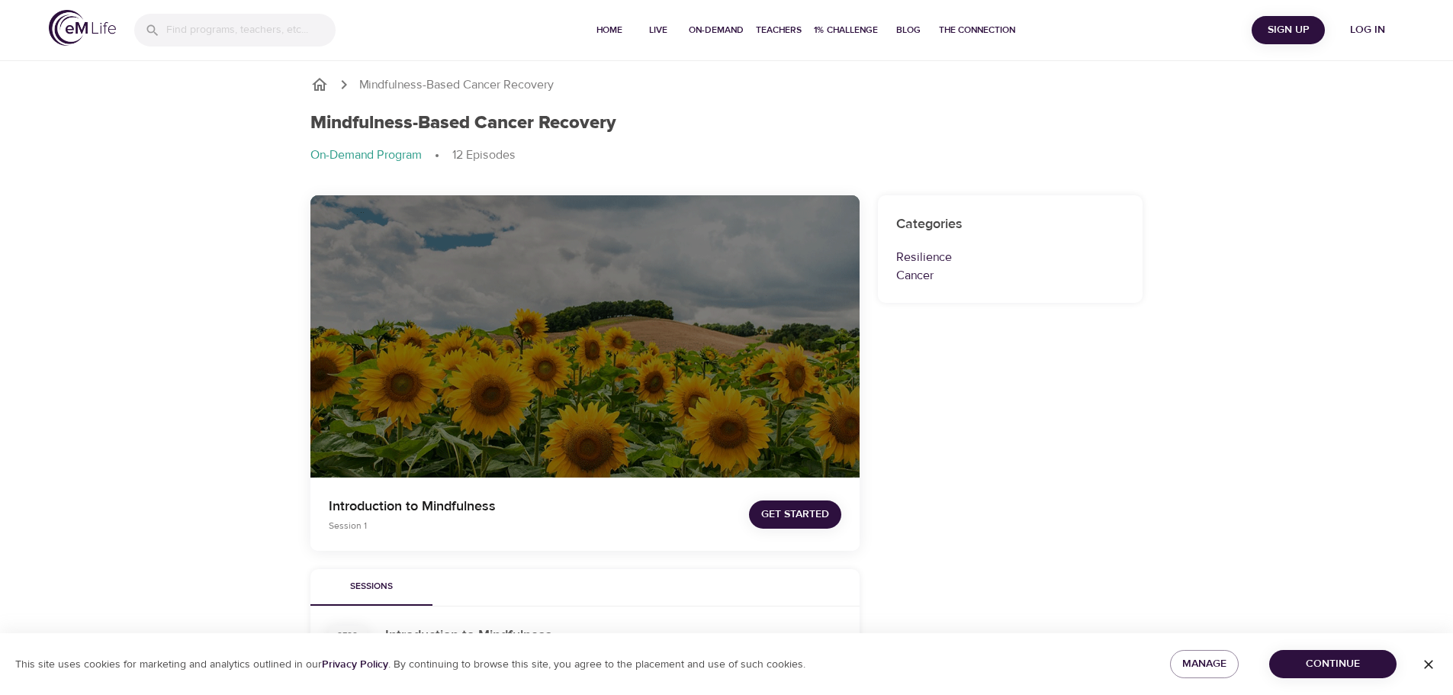
click at [1376, 32] on span "Log in" at bounding box center [1367, 30] width 61 height 19
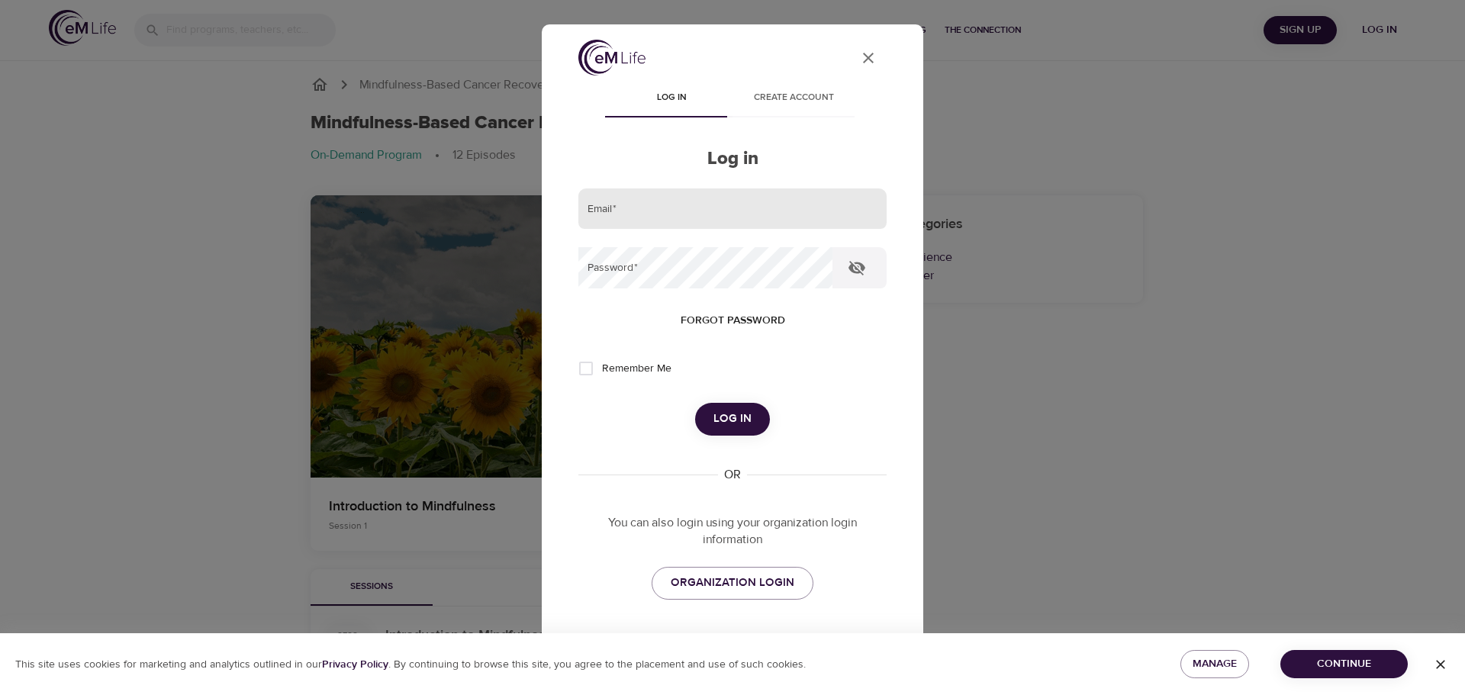
click at [739, 205] on input "email" at bounding box center [732, 208] width 308 height 41
click at [794, 132] on div "Log in Create account Log in Email   * Password   * Forgot password Remember Me…" at bounding box center [732, 349] width 308 height 537
click at [863, 60] on icon "close" at bounding box center [868, 58] width 11 height 11
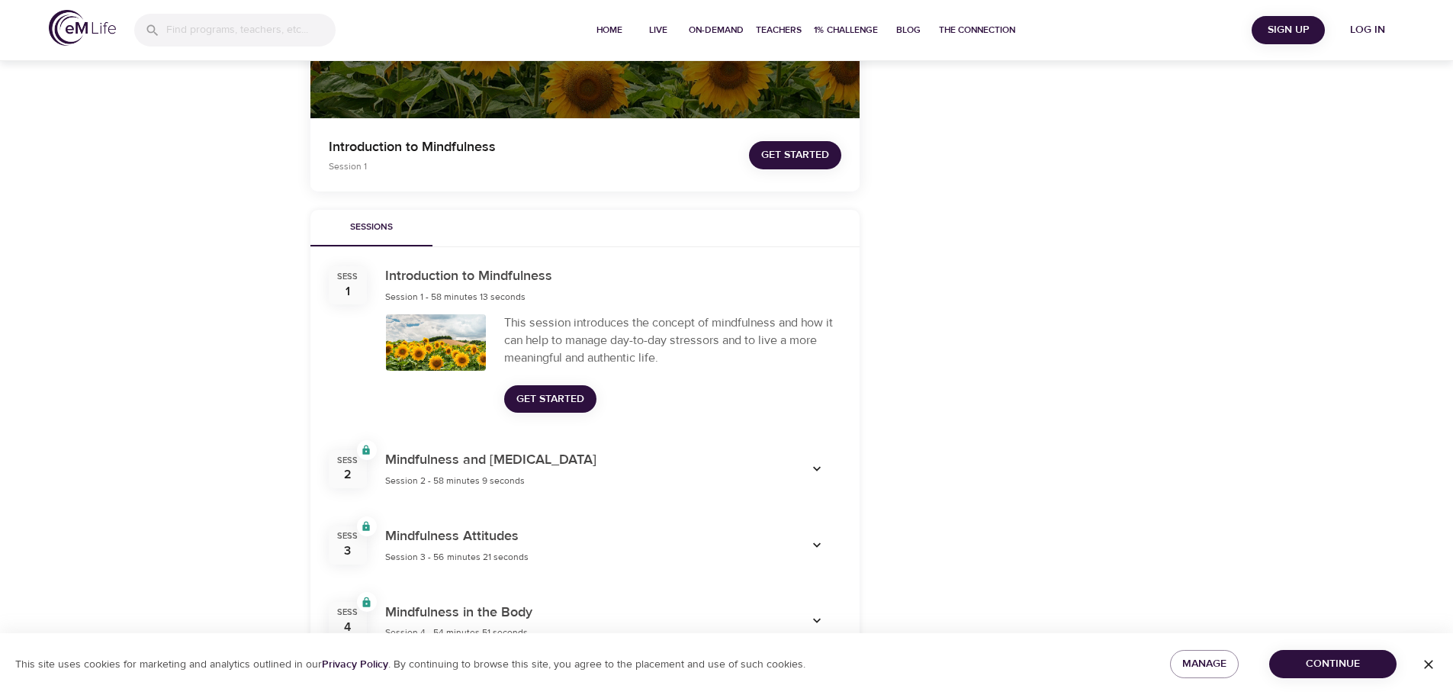
scroll to position [458, 0]
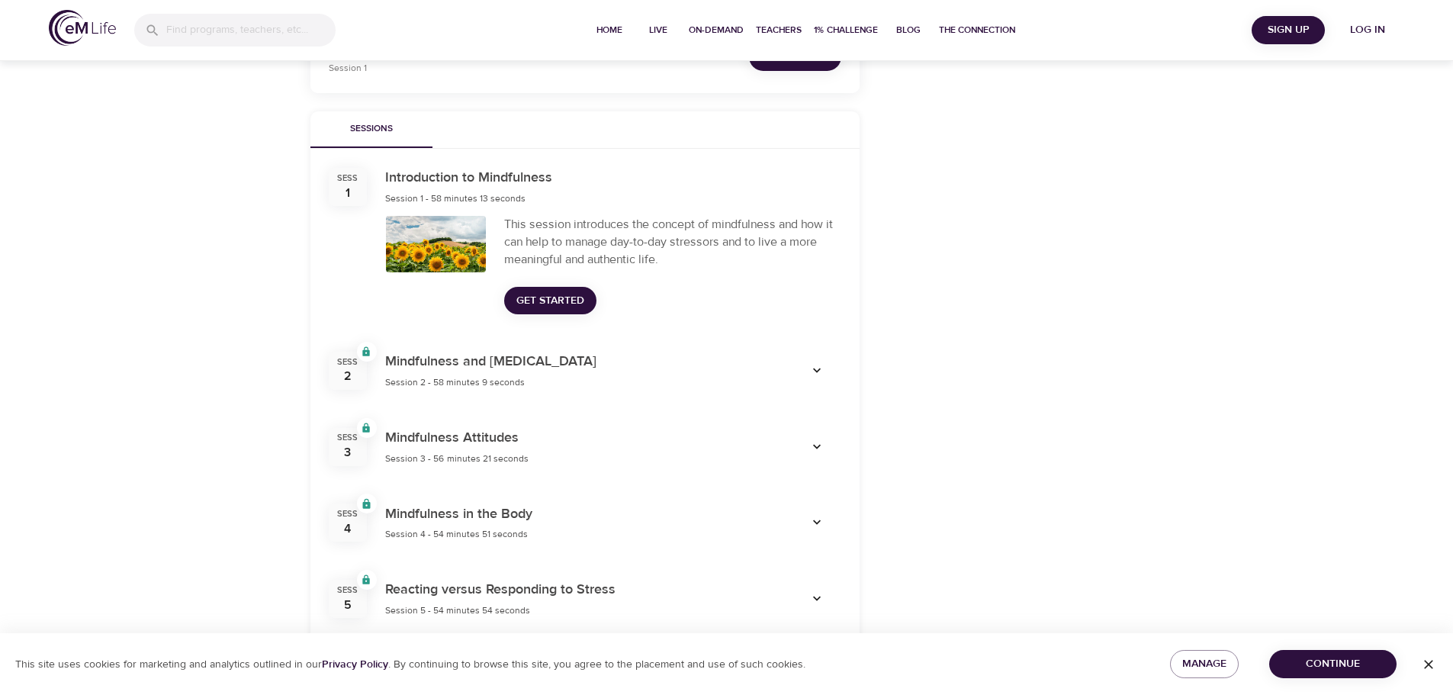
click at [821, 374] on icon "button" at bounding box center [816, 370] width 15 height 15
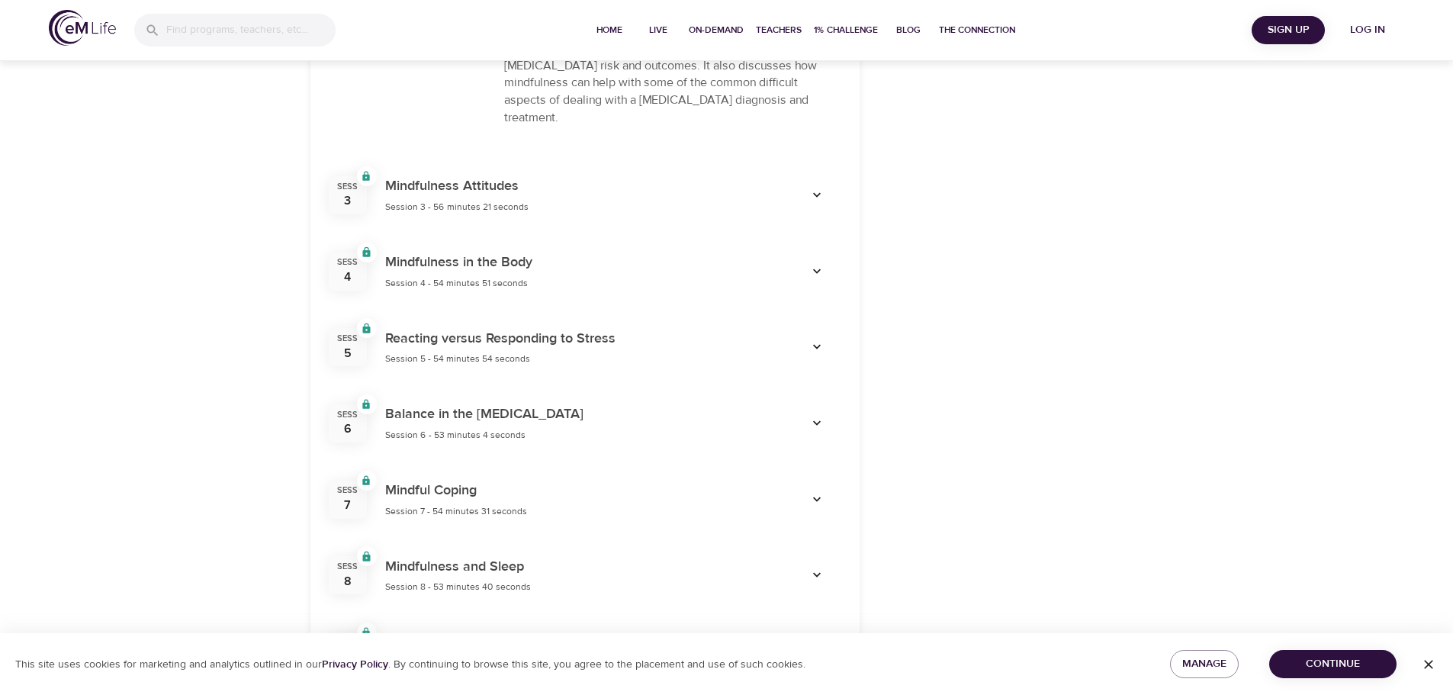
scroll to position [839, 0]
click at [812, 412] on icon "button" at bounding box center [816, 419] width 15 height 15
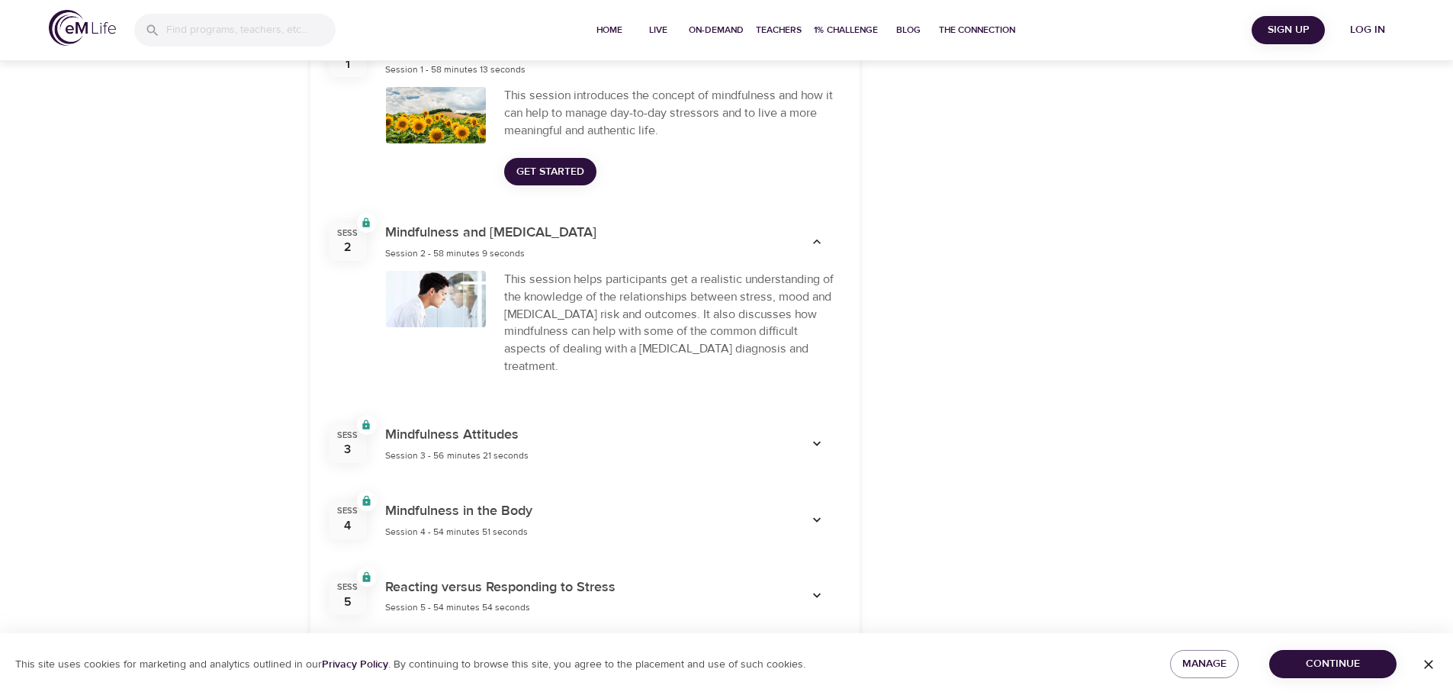
scroll to position [534, 0]
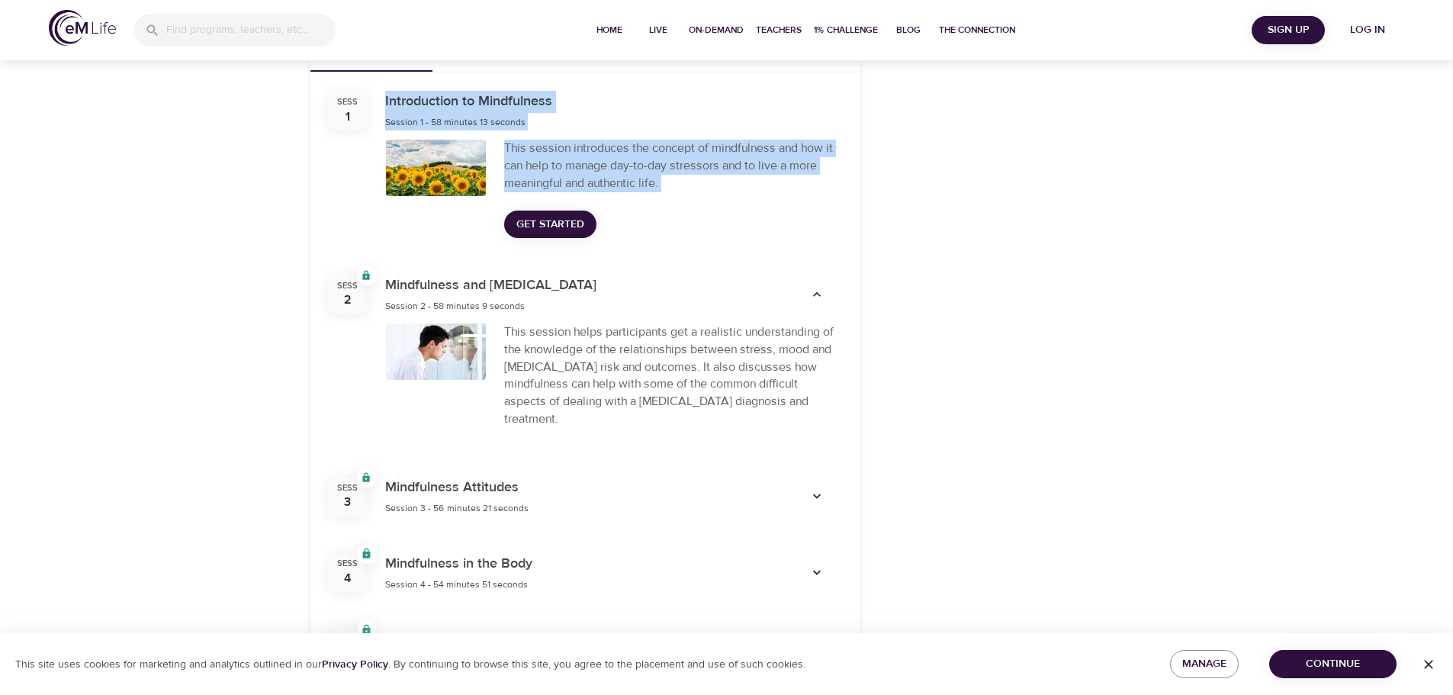
drag, startPoint x: 386, startPoint y: 101, endPoint x: 668, endPoint y: 193, distance: 296.3
click at [668, 193] on div "Sess 1 Introduction to Mindfulness Session 1 - 58 minutes 13 seconds This sessi…" at bounding box center [584, 164] width 549 height 184
copy div "Introduction to Mindfulness Session 1 - 58 minutes 13 seconds This session intr…"
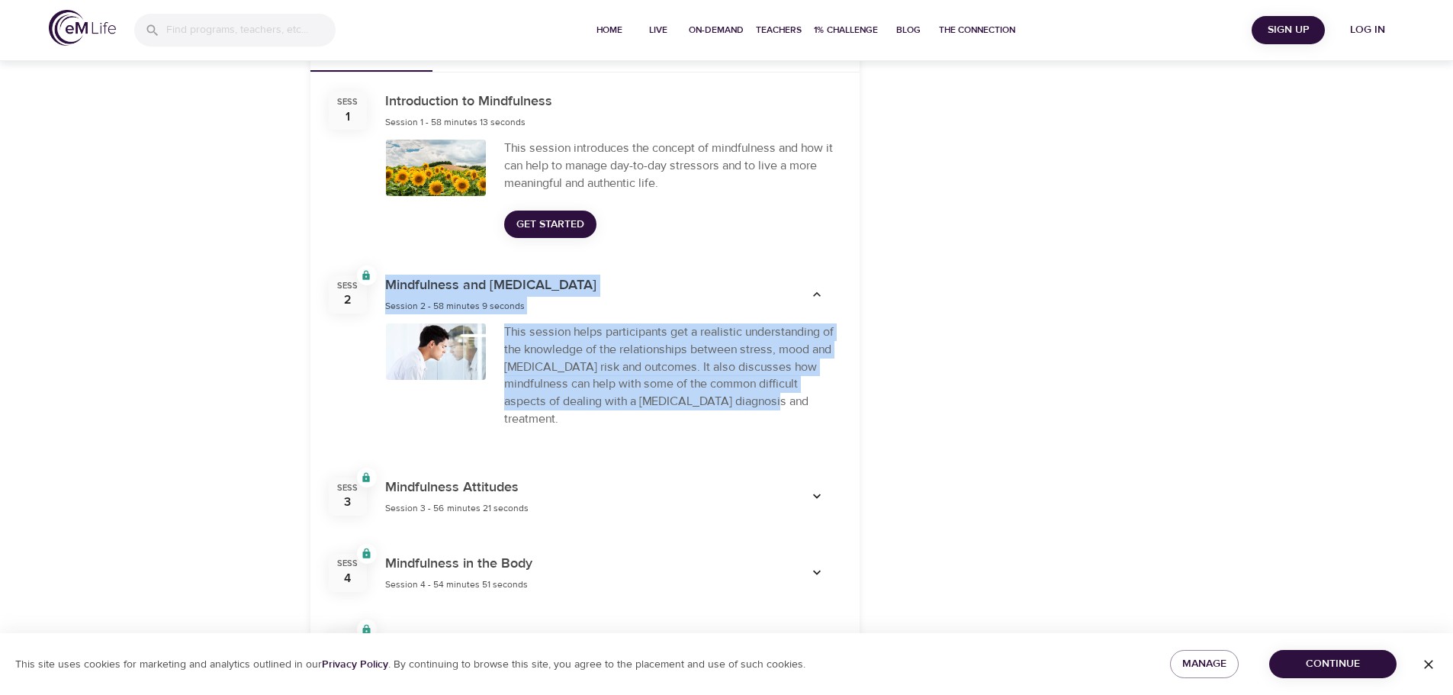
drag, startPoint x: 387, startPoint y: 286, endPoint x: 733, endPoint y: 414, distance: 369.3
click at [733, 414] on div "Sess 2 Locked Mindfulness and [MEDICAL_DATA] Session 2 - 58 minutes 9 seconds T…" at bounding box center [584, 357] width 549 height 202
copy div "Mindfulness and [MEDICAL_DATA] Session 2 - 58 minutes 9 seconds This session he…"
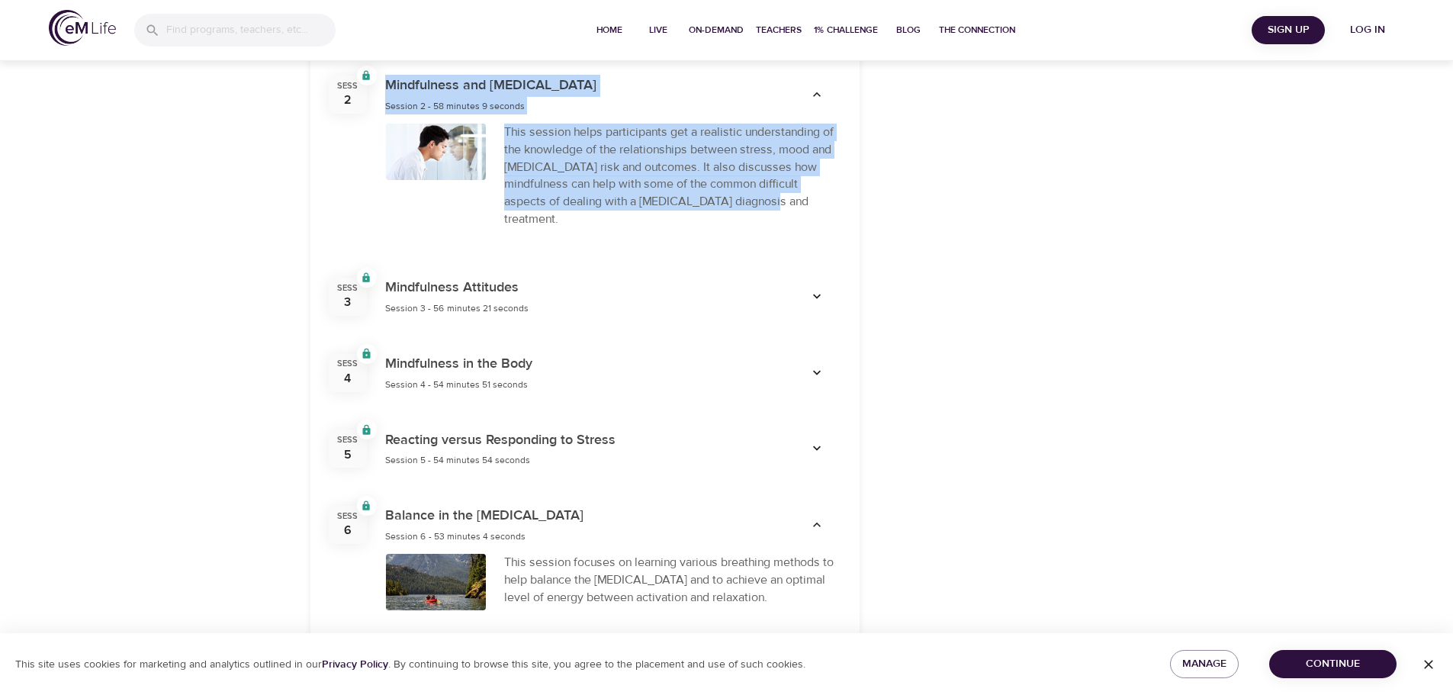
scroll to position [763, 0]
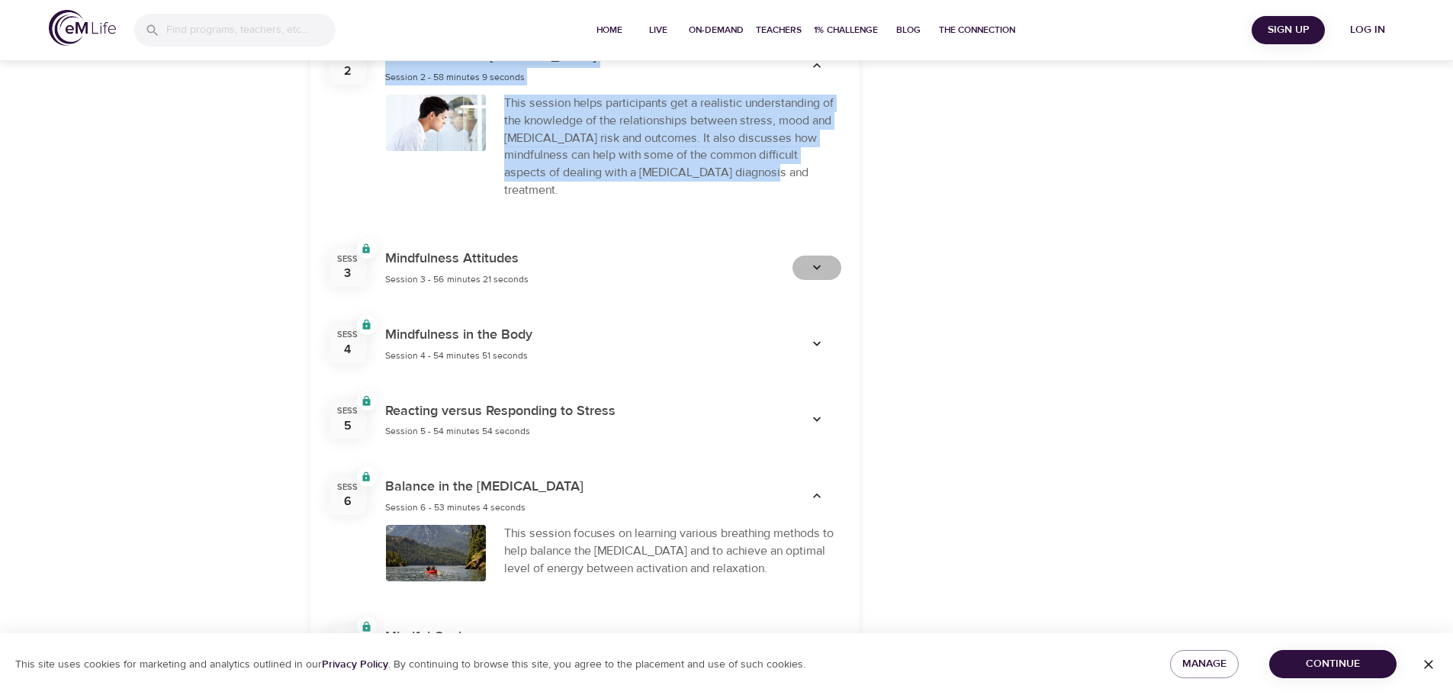
click at [823, 260] on icon "button" at bounding box center [816, 267] width 15 height 15
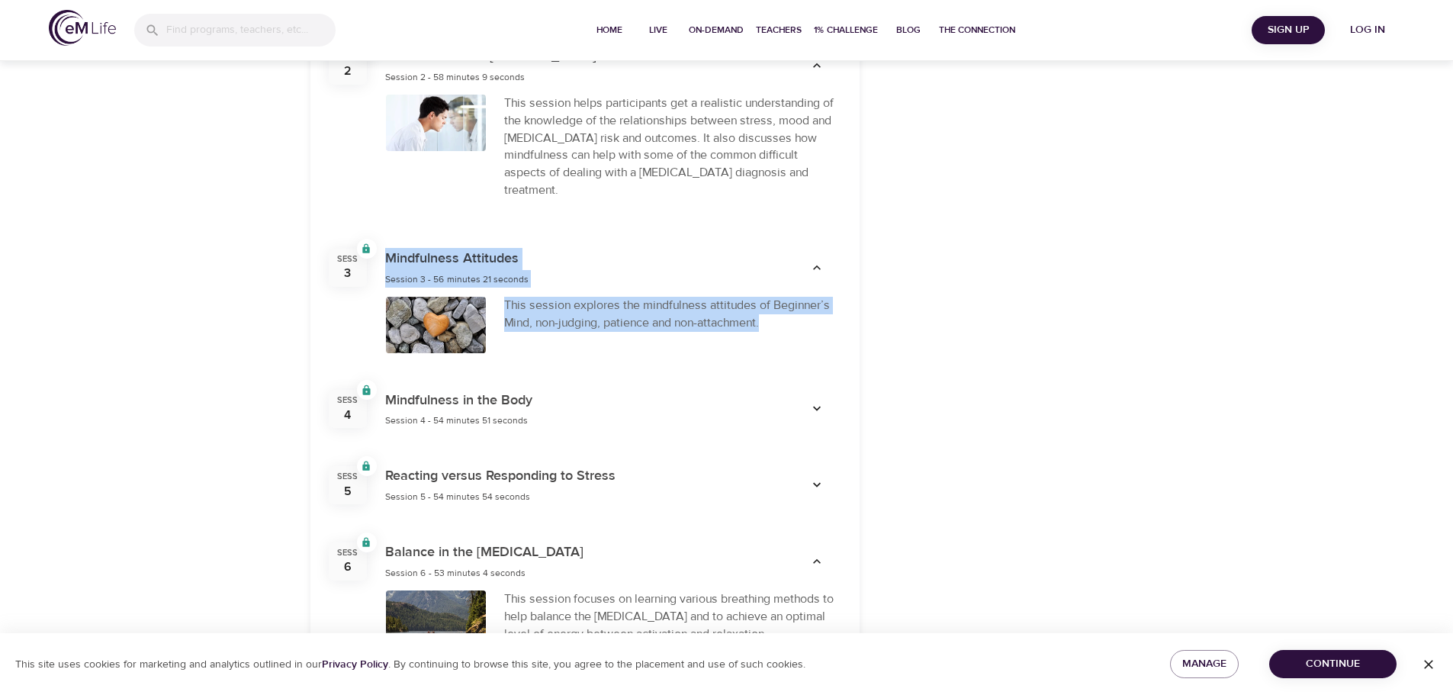
drag, startPoint x: 387, startPoint y: 242, endPoint x: 793, endPoint y: 325, distance: 414.3
click at [793, 325] on div "Sess 3 Locked Mindfulness Attitudes Session 3 - 56 minutes 21 seconds This sess…" at bounding box center [584, 301] width 549 height 142
copy div "Mindfulness Attitudes Session 3 - 56 minutes 21 seconds This session explores t…"
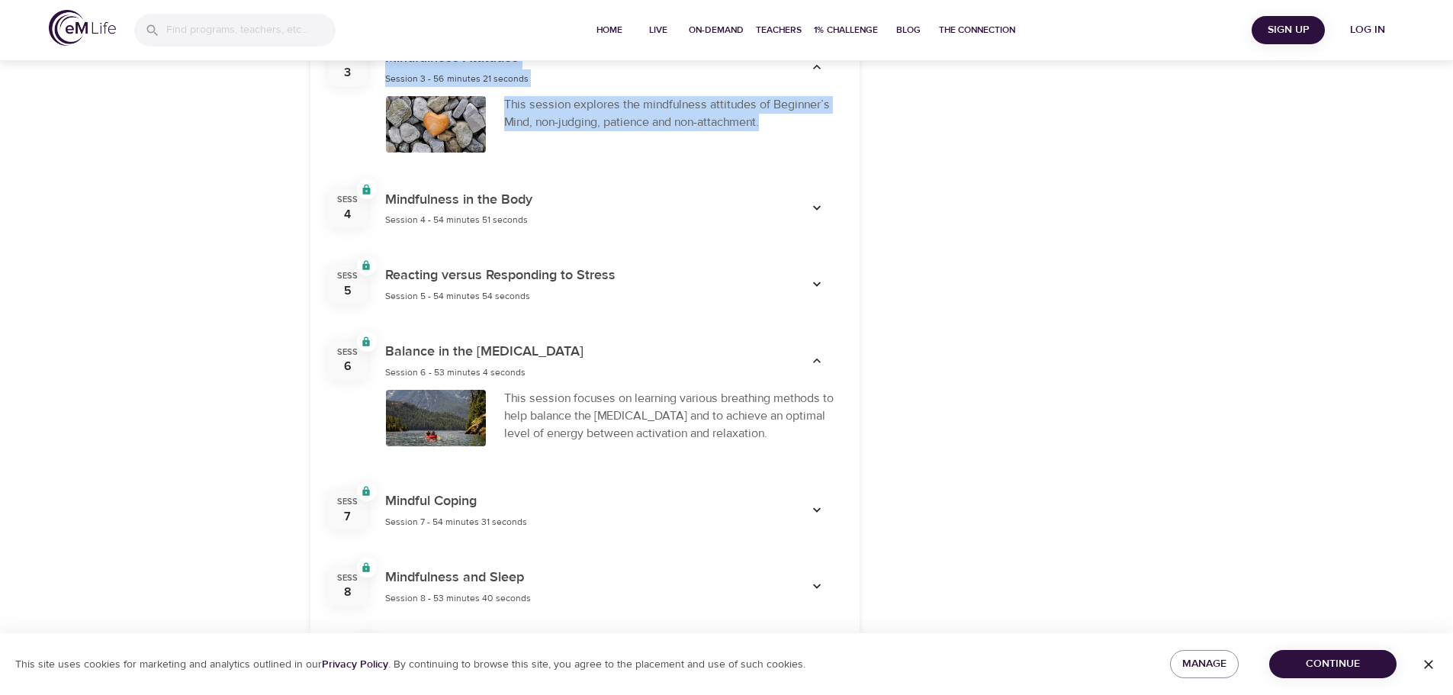
scroll to position [992, 0]
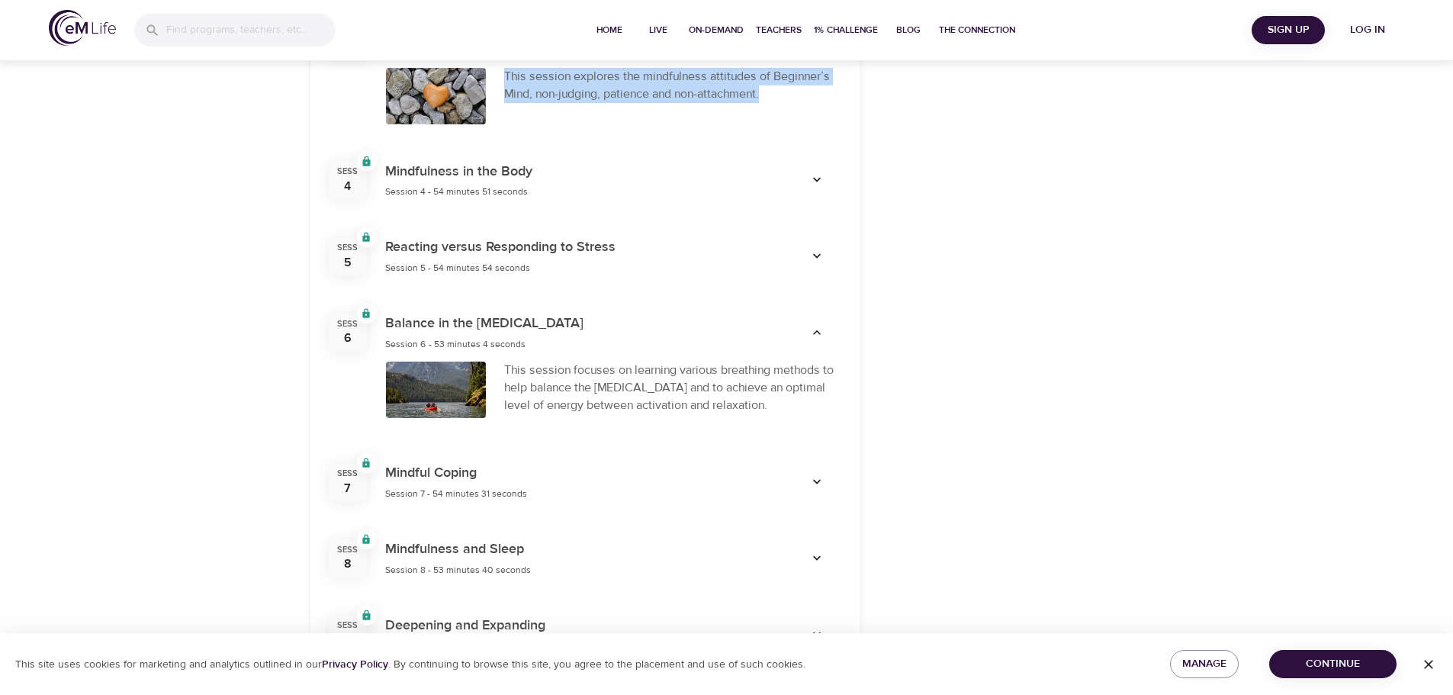
click at [819, 172] on icon "button" at bounding box center [816, 179] width 15 height 15
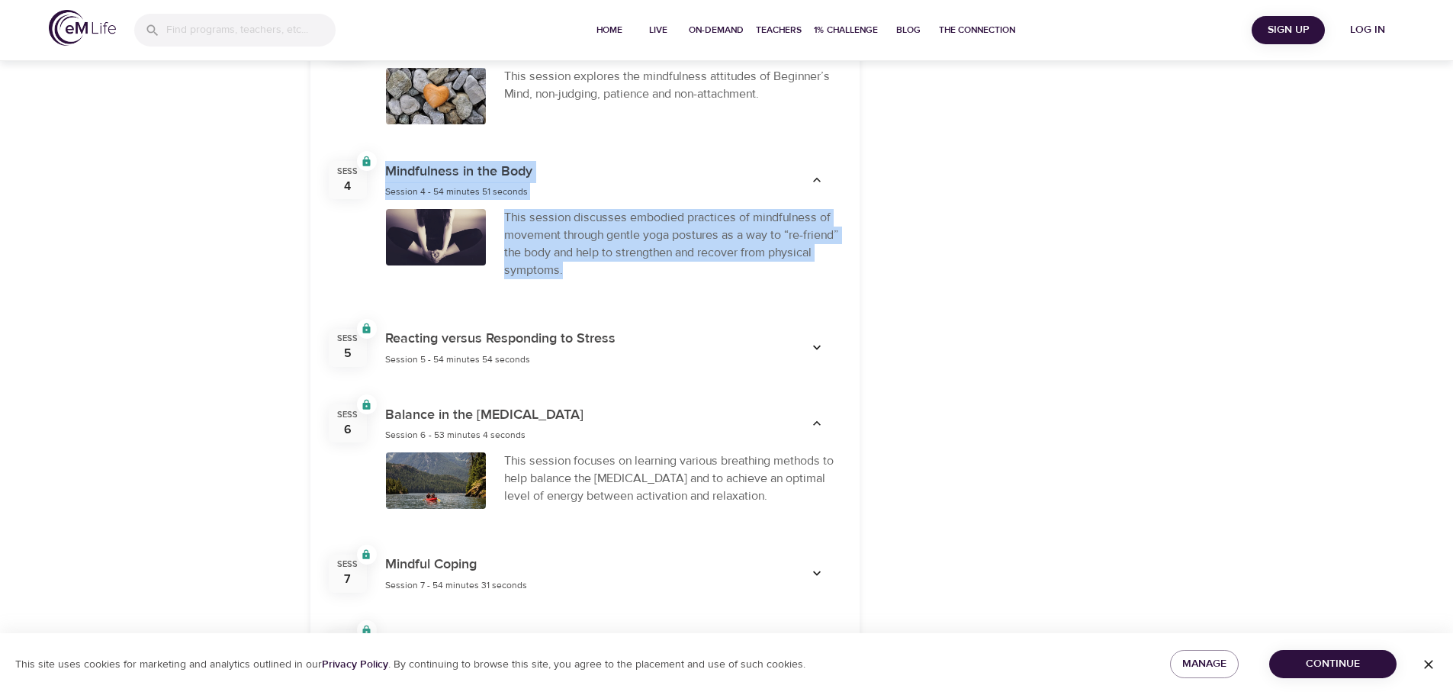
drag, startPoint x: 387, startPoint y: 153, endPoint x: 652, endPoint y: 253, distance: 283.2
click at [652, 253] on div "Sess 4 Locked Mindfulness in the Body Session 4 - 54 minutes 51 seconds This se…" at bounding box center [584, 226] width 549 height 167
copy div "Mindfulness in the Body Session 4 - 54 minutes 51 seconds This session discusse…"
click at [820, 340] on icon "button" at bounding box center [816, 347] width 15 height 15
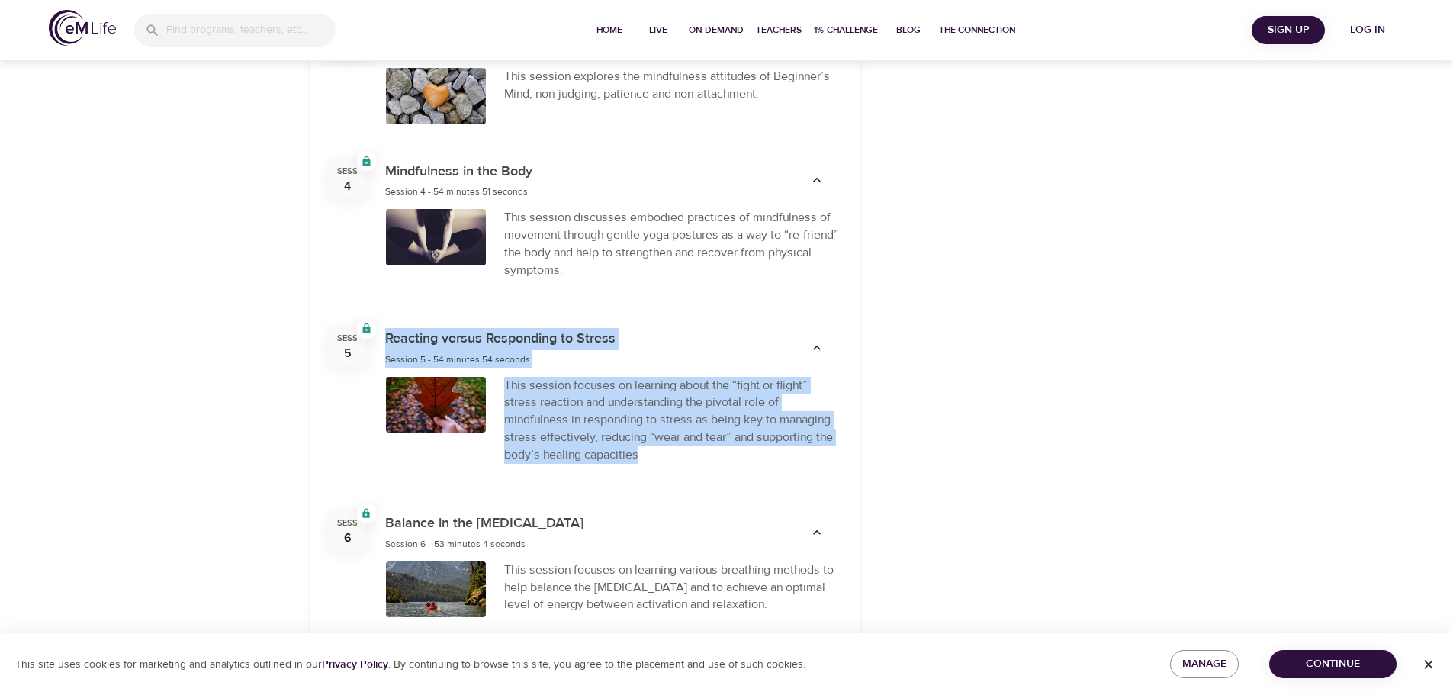
drag, startPoint x: 386, startPoint y: 323, endPoint x: 648, endPoint y: 442, distance: 287.8
click at [648, 442] on div "Sess 5 Locked Reacting versus Responding to Stress Session 5 - 54 minutes 54 se…" at bounding box center [584, 402] width 549 height 185
copy div "Reacting versus Responding to Stress Session 5 - 54 minutes 54 seconds This ses…"
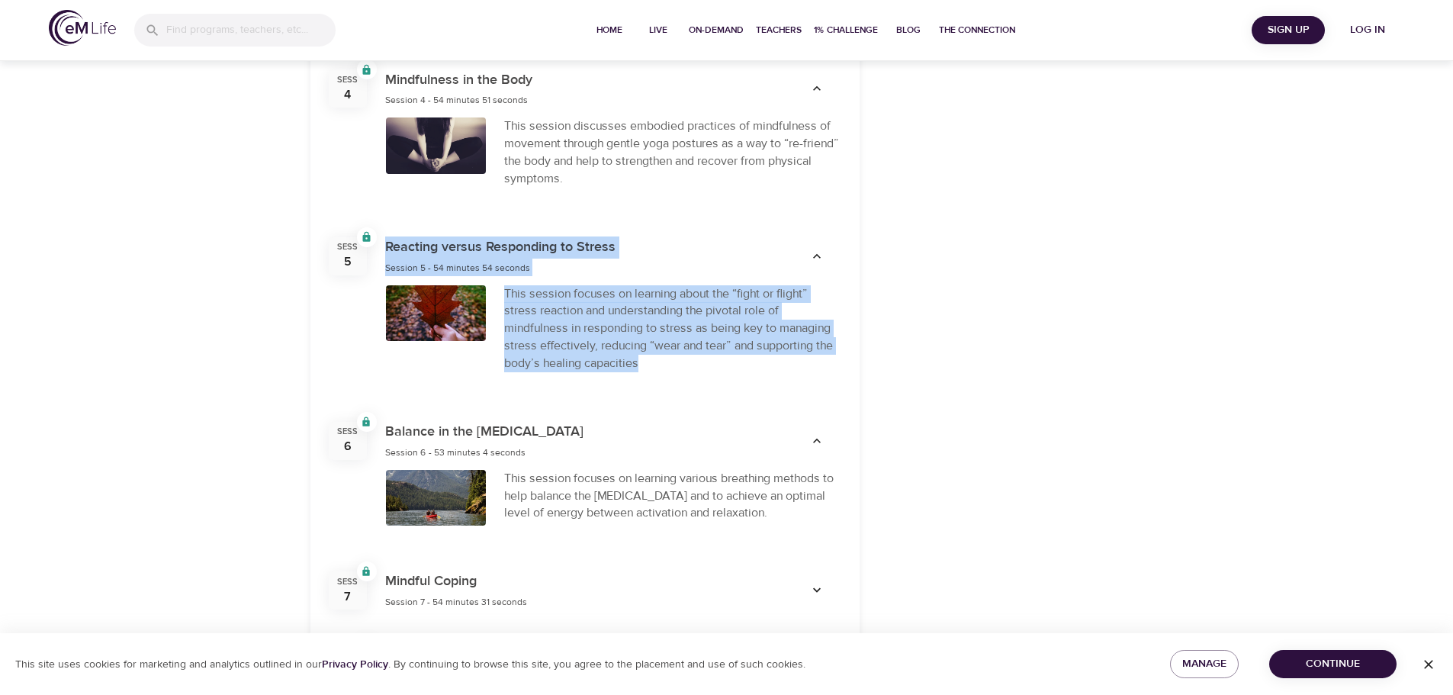
scroll to position [1221, 0]
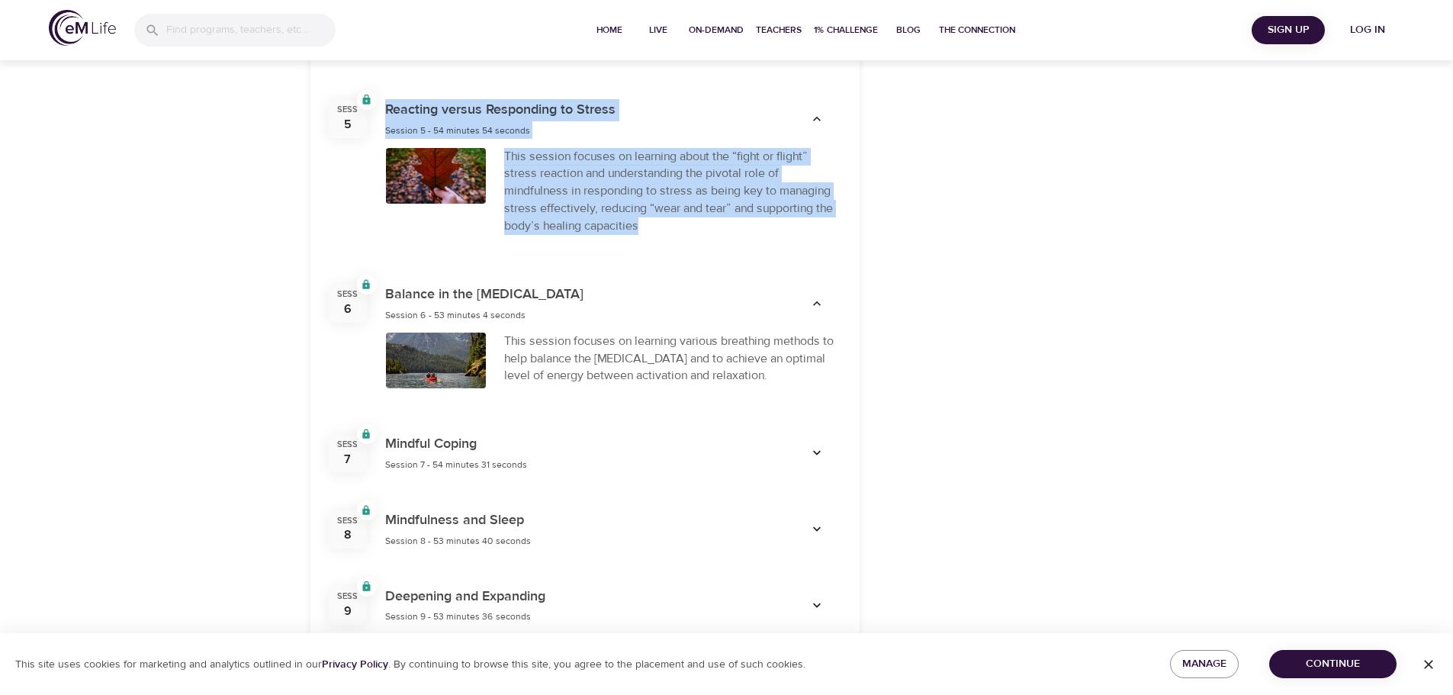
drag, startPoint x: 387, startPoint y: 277, endPoint x: 823, endPoint y: 366, distance: 445.4
click at [823, 366] on div "Sess 6 Locked Balance in the [MEDICAL_DATA] Session 6 - 53 minutes 4 seconds Th…" at bounding box center [584, 340] width 549 height 150
copy div "Balance in the [MEDICAL_DATA] Session 6 - 53 minutes 4 seconds This session foc…"
click at [814, 446] on icon "button" at bounding box center [816, 453] width 15 height 15
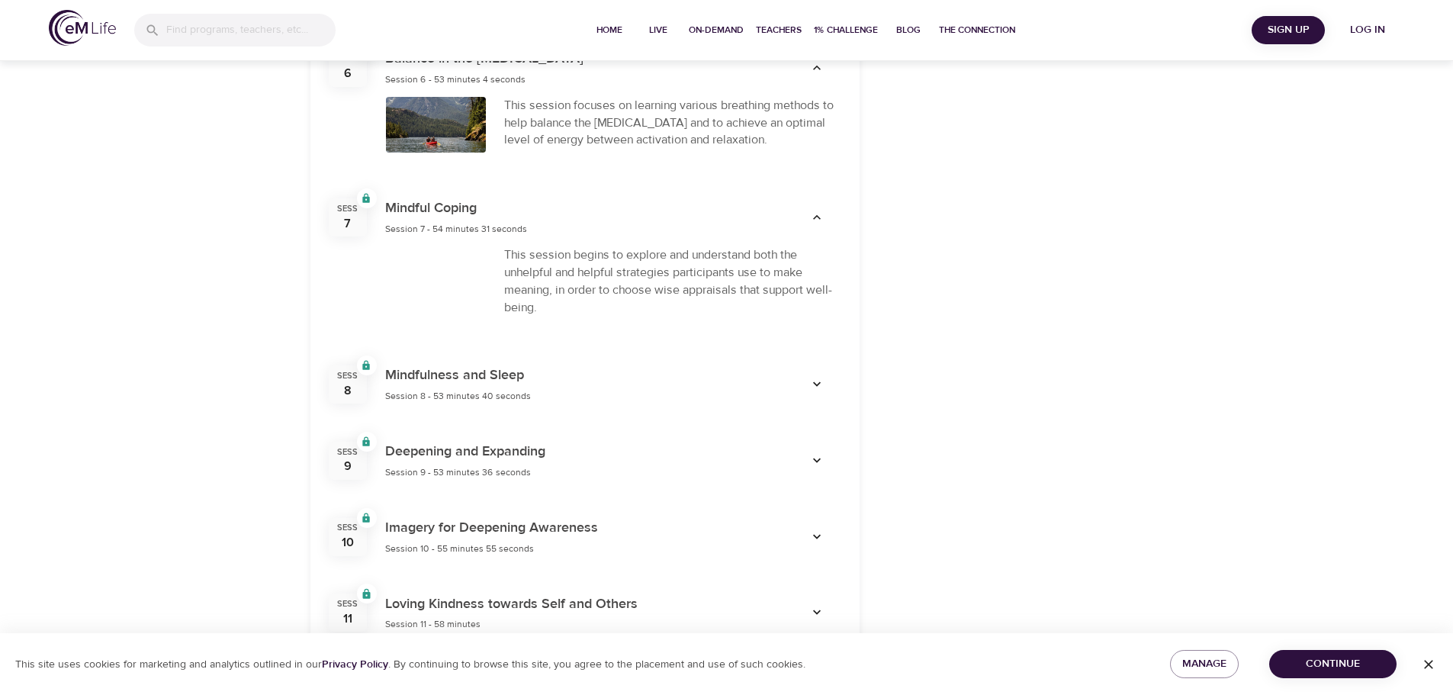
scroll to position [1526, 0]
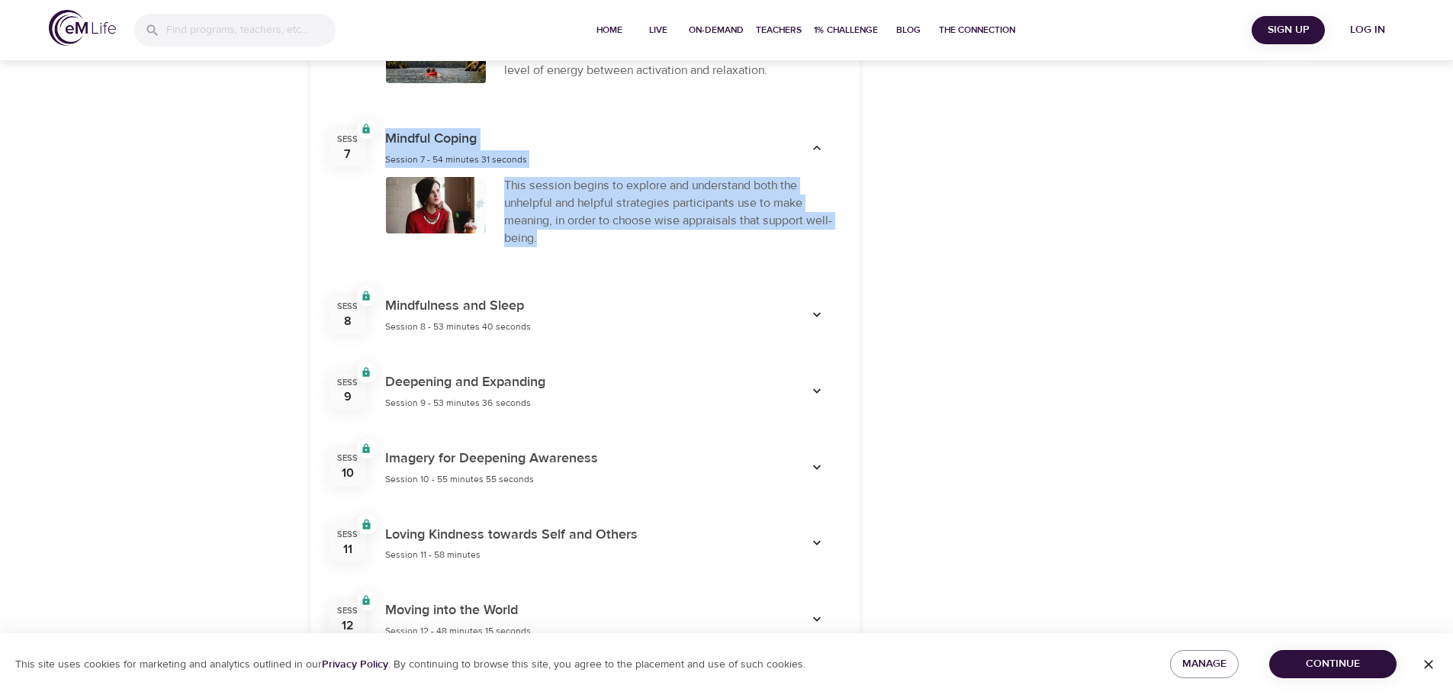
drag, startPoint x: 386, startPoint y: 124, endPoint x: 684, endPoint y: 230, distance: 316.1
click at [684, 230] on div "Sess 7 Locked Mindful Coping Session 7 - 54 minutes 31 seconds This session beg…" at bounding box center [584, 193] width 549 height 167
copy div "Mindful Coping Session 7 - 54 minutes 31 seconds This session begins to explore…"
click at [813, 307] on icon "button" at bounding box center [816, 314] width 15 height 15
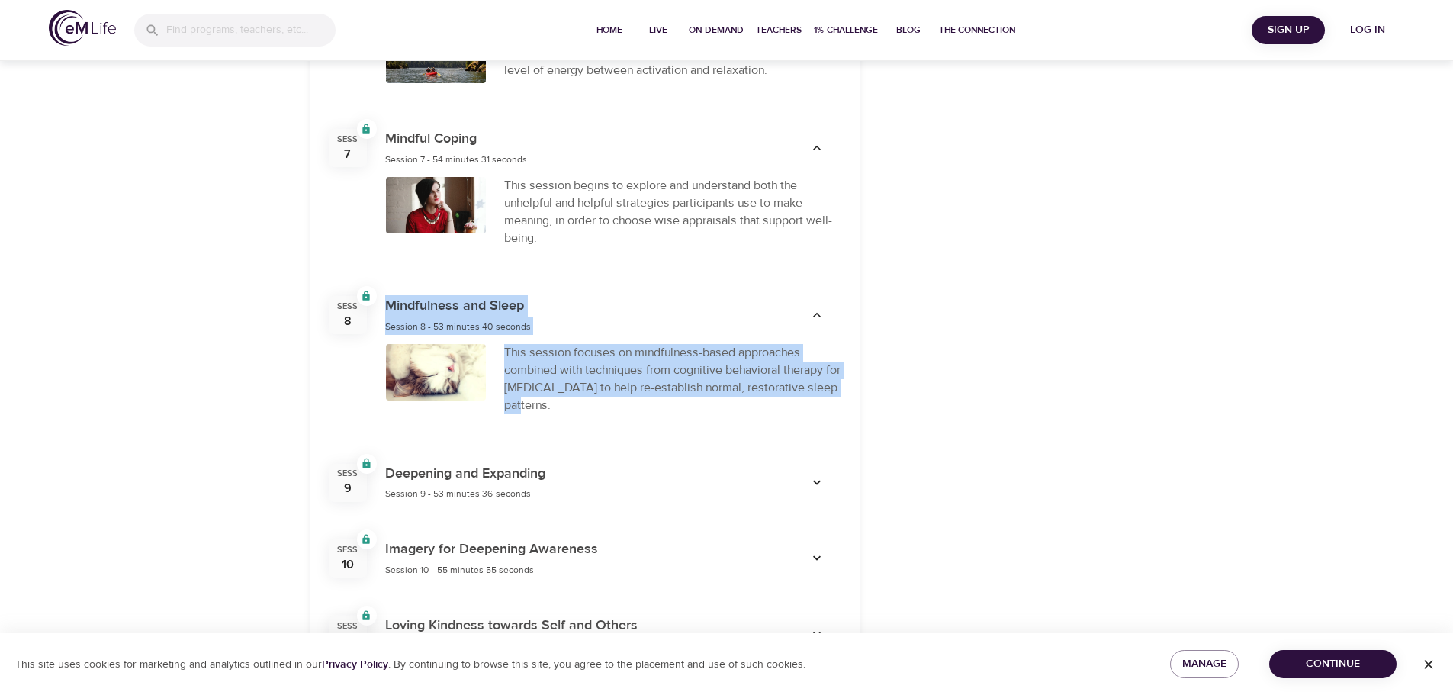
drag, startPoint x: 387, startPoint y: 291, endPoint x: 572, endPoint y: 394, distance: 212.1
click at [572, 394] on div "Sess 8 Locked Mindfulness and Sleep Session 8 - 53 minutes 40 seconds This sess…" at bounding box center [584, 360] width 549 height 167
copy div "Mindfulness and Sleep Session 8 - 53 minutes 40 seconds This session focuses on…"
click at [816, 475] on icon "button" at bounding box center [816, 482] width 15 height 15
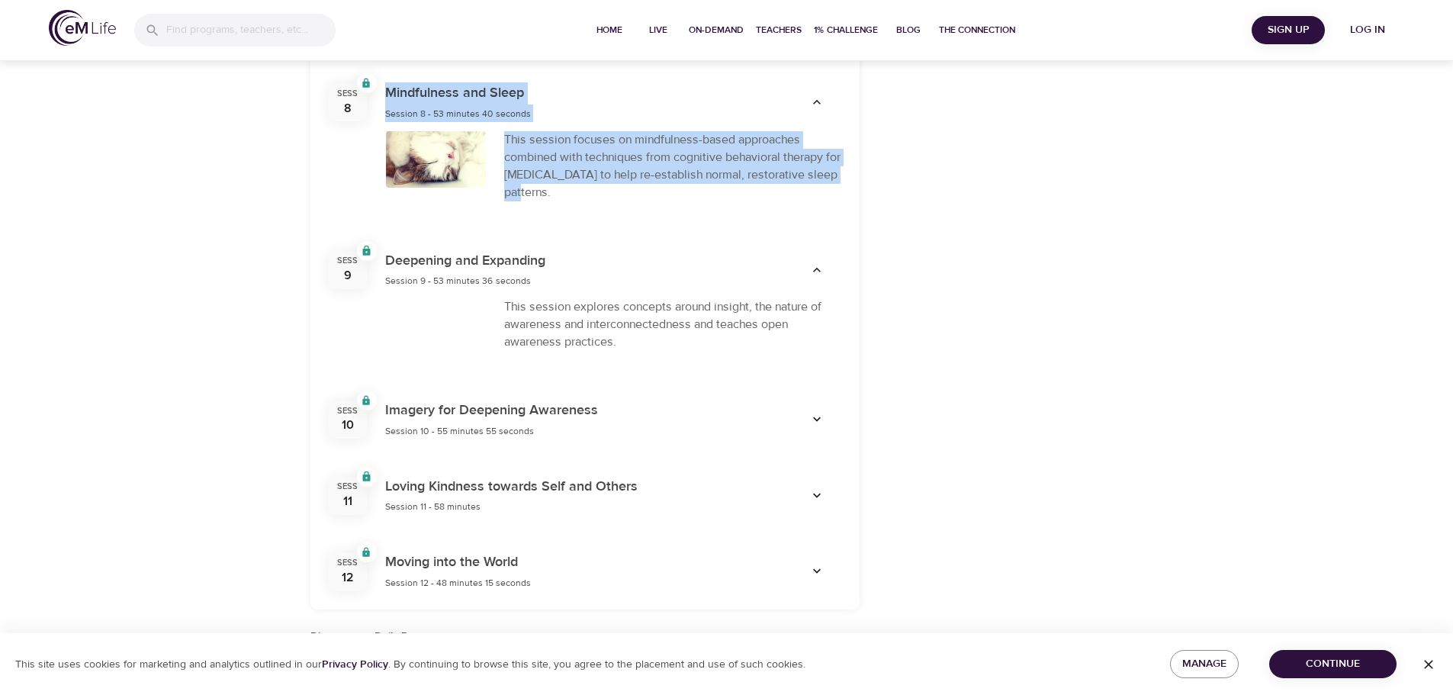
scroll to position [1755, 0]
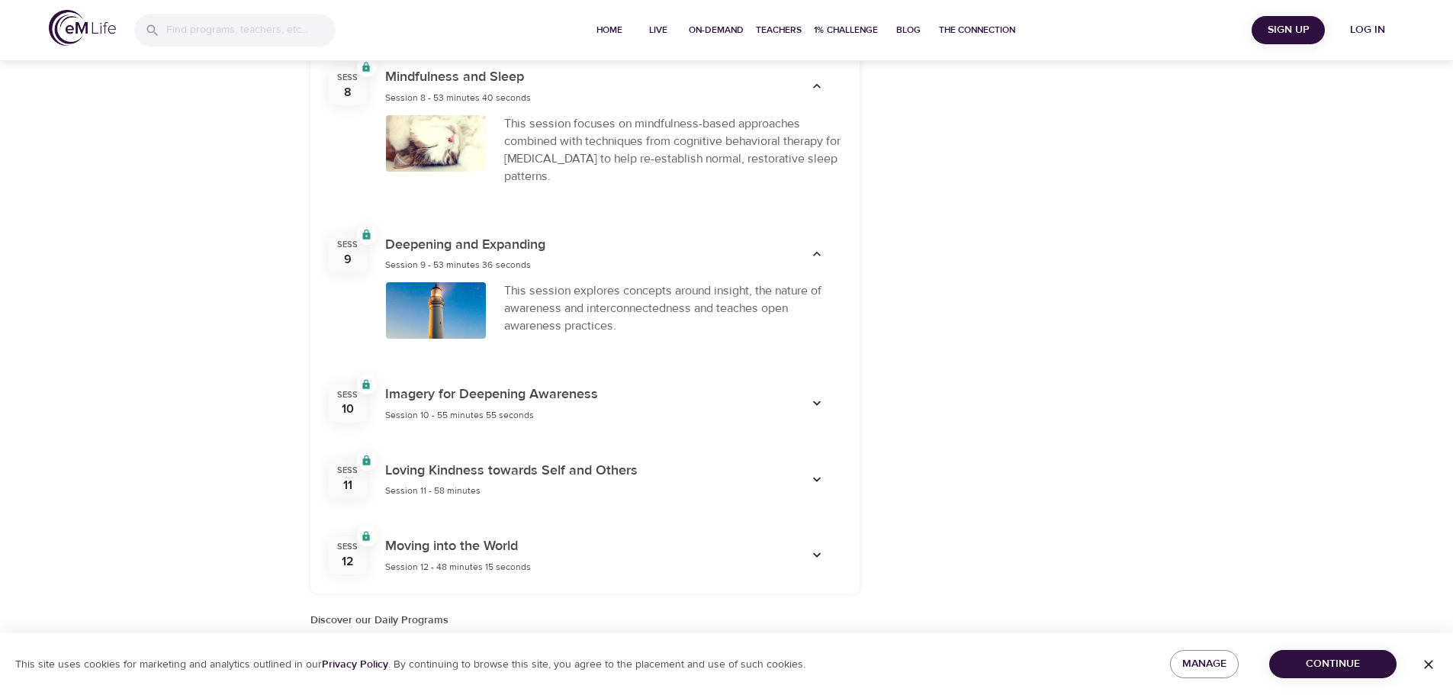
click at [383, 225] on div "Deepening and Expanding Session 9 - 53 minutes 36 seconds" at bounding box center [579, 254] width 407 height 58
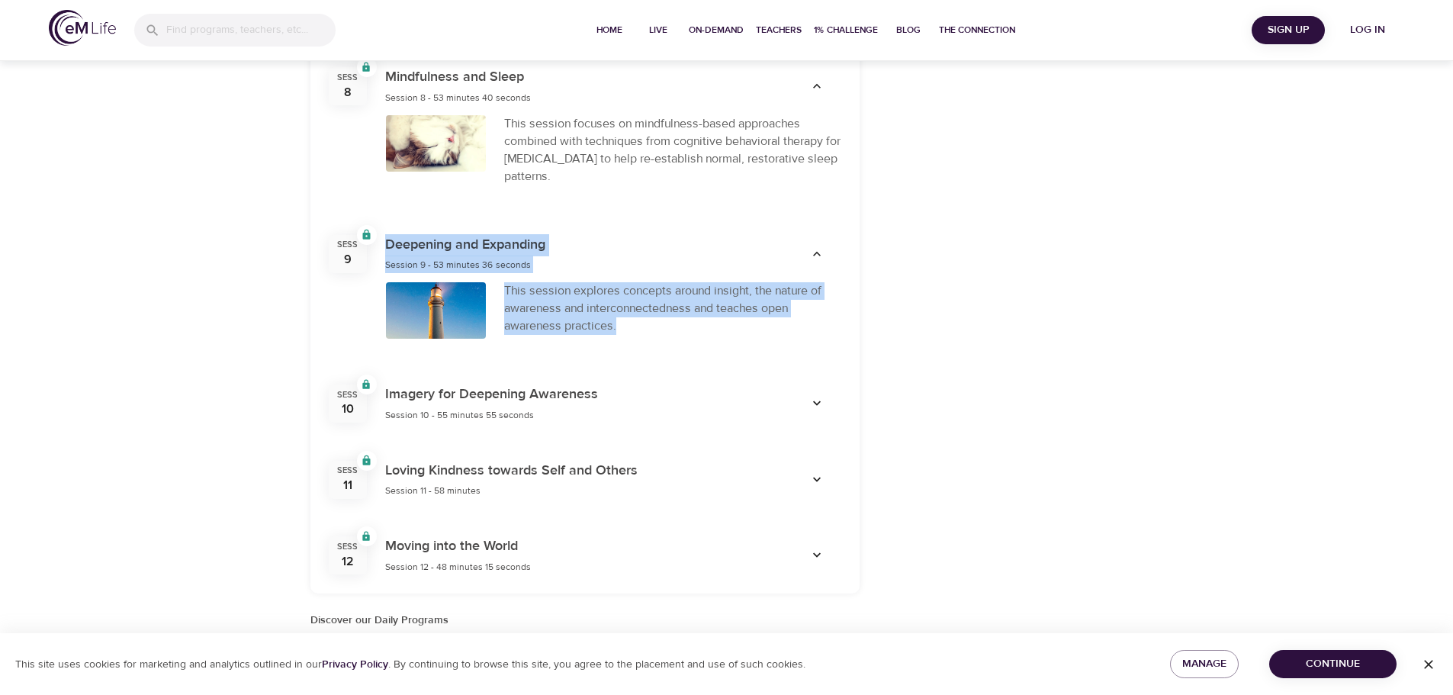
drag, startPoint x: 386, startPoint y: 228, endPoint x: 663, endPoint y: 327, distance: 293.9
click at [663, 327] on div "Sess 9 Locked Deepening and Expanding Session 9 - 53 minutes 36 seconds This se…" at bounding box center [584, 291] width 549 height 150
copy div "Deepening and Expanding Session 9 - 53 minutes 36 seconds This session explores…"
click at [816, 396] on icon "button" at bounding box center [816, 403] width 15 height 15
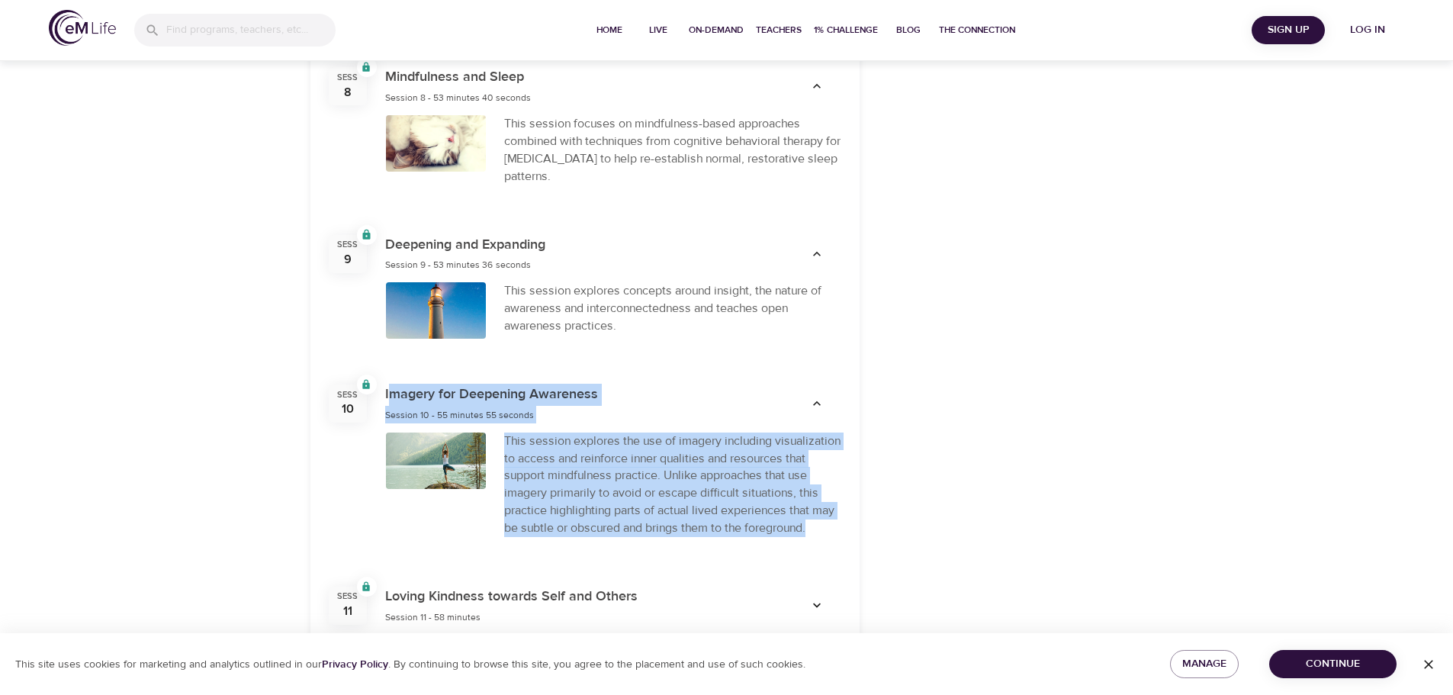
drag, startPoint x: 387, startPoint y: 378, endPoint x: 617, endPoint y: 531, distance: 276.3
click at [617, 531] on div "Sess 10 Locked Imagery for Deepening Awareness Session 10 - 55 minutes 55 secon…" at bounding box center [584, 466] width 549 height 202
copy div "magery for Deepening Awareness Session 10 - 55 minutes 55 seconds This session …"
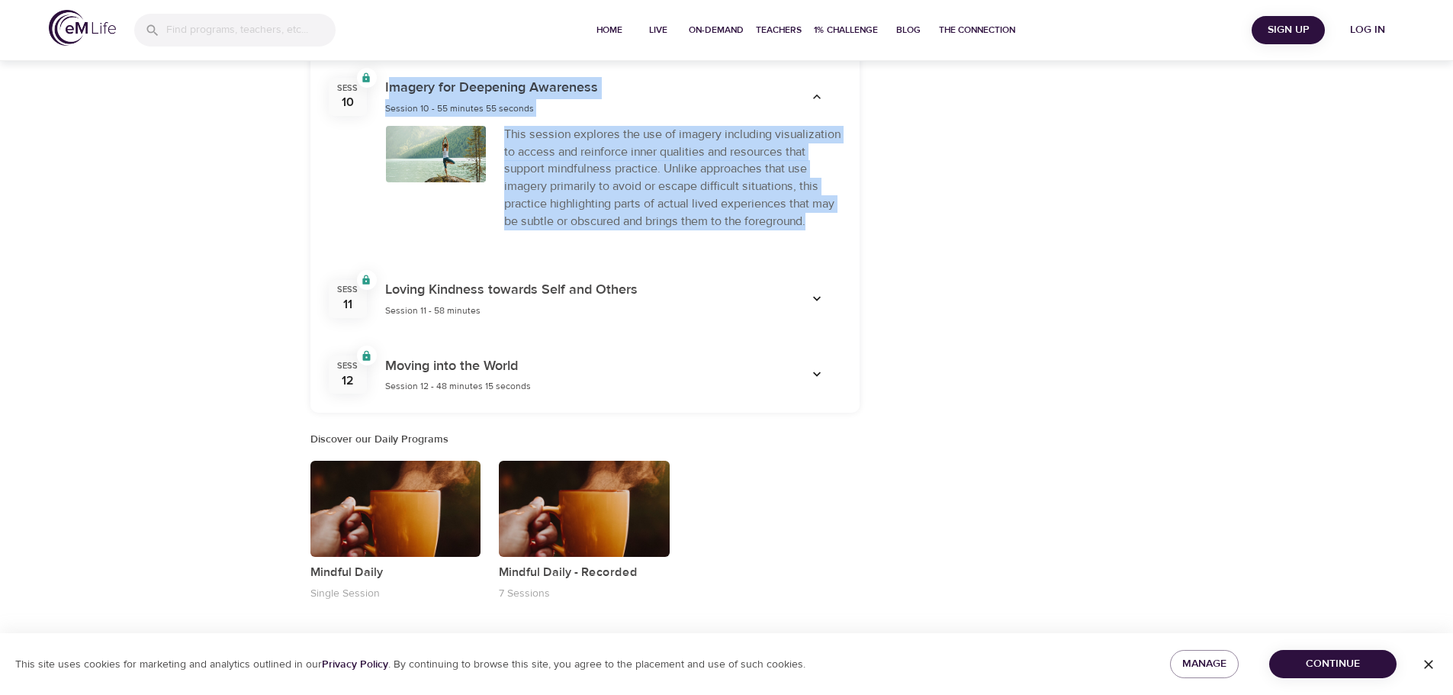
scroll to position [2063, 0]
click at [819, 299] on icon "button" at bounding box center [816, 297] width 15 height 15
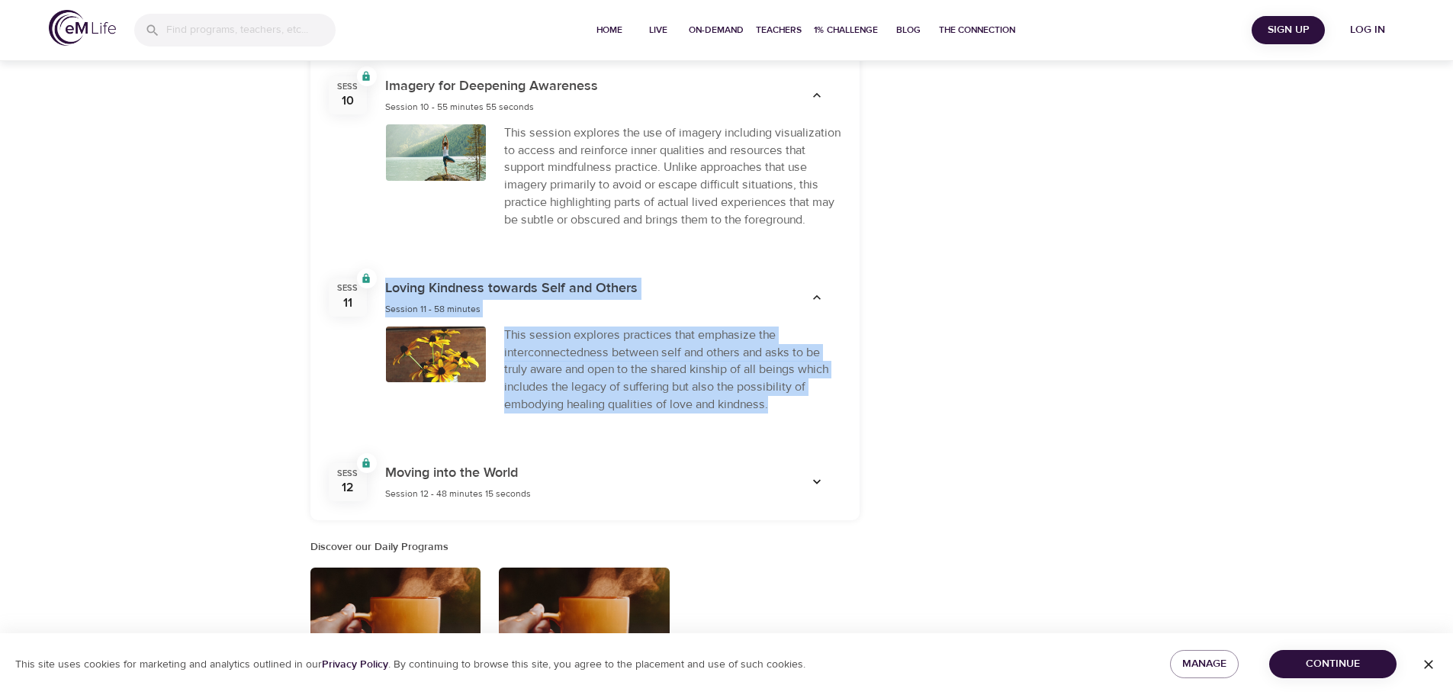
drag, startPoint x: 385, startPoint y: 288, endPoint x: 797, endPoint y: 419, distance: 432.1
click at [797, 419] on div "Sess 11 Locked Loving Kindness towards Self and Others Session 11 - 58 minutes …" at bounding box center [584, 351] width 549 height 185
click at [819, 483] on icon "button" at bounding box center [816, 482] width 15 height 15
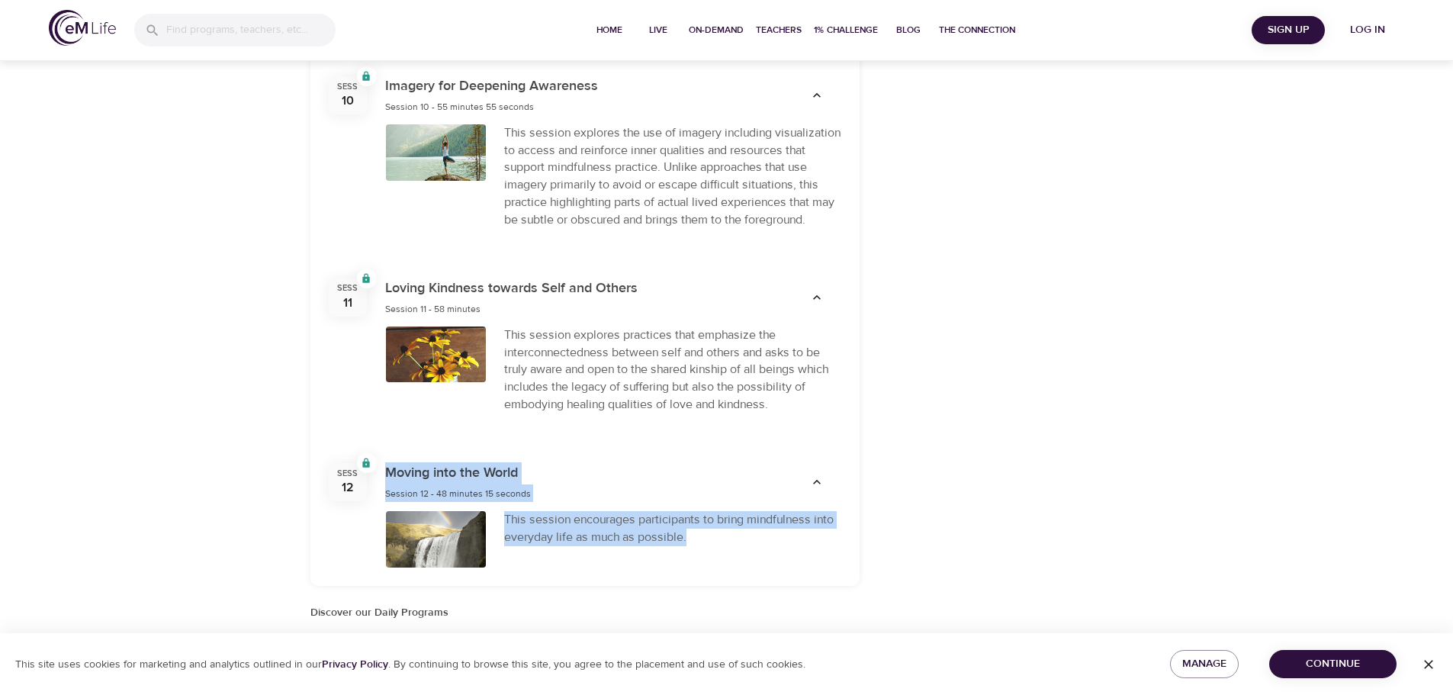
drag, startPoint x: 387, startPoint y: 475, endPoint x: 748, endPoint y: 564, distance: 371.7
click at [748, 564] on div "Sess 12 Locked Moving into the World Session 12 - 48 minutes 15 seconds This se…" at bounding box center [584, 515] width 549 height 142
